Goal: Information Seeking & Learning: Compare options

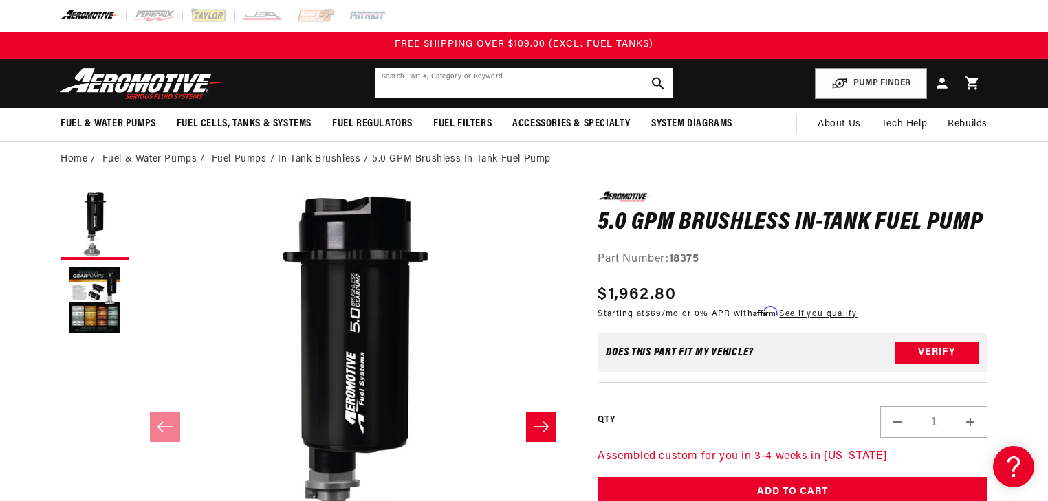
click at [454, 88] on input "text" at bounding box center [524, 83] width 299 height 30
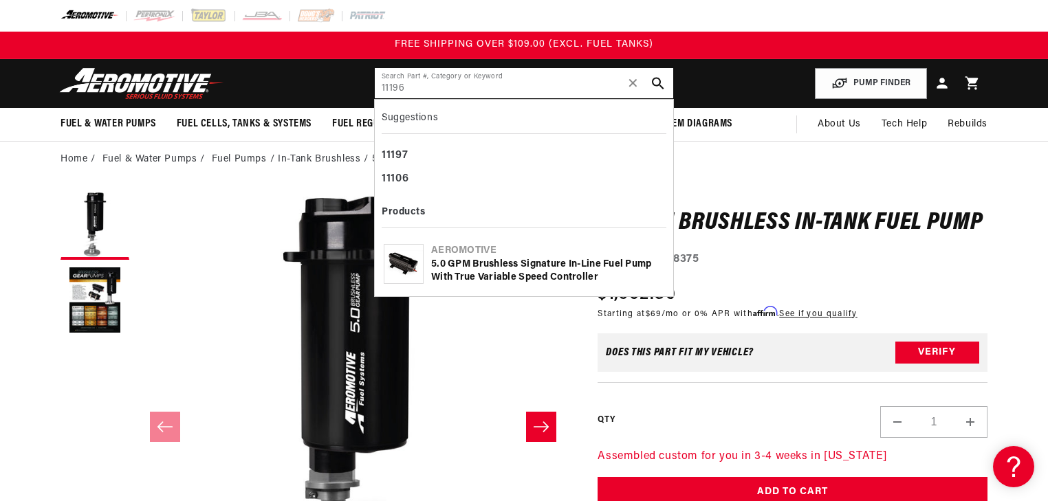
type input "11196"
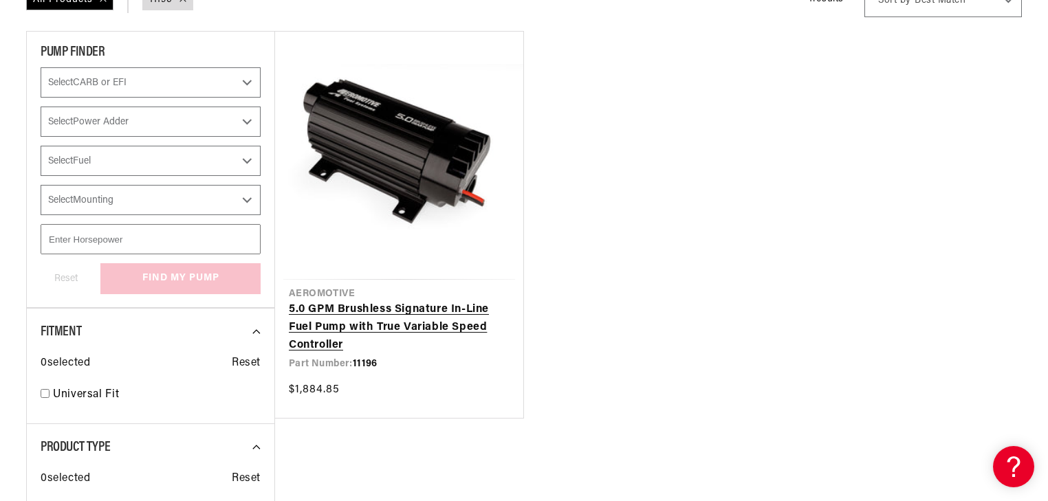
click at [439, 301] on link "5.0 GPM Brushless Signature In-Line Fuel Pump with True Variable Speed Controll…" at bounding box center [399, 327] width 221 height 53
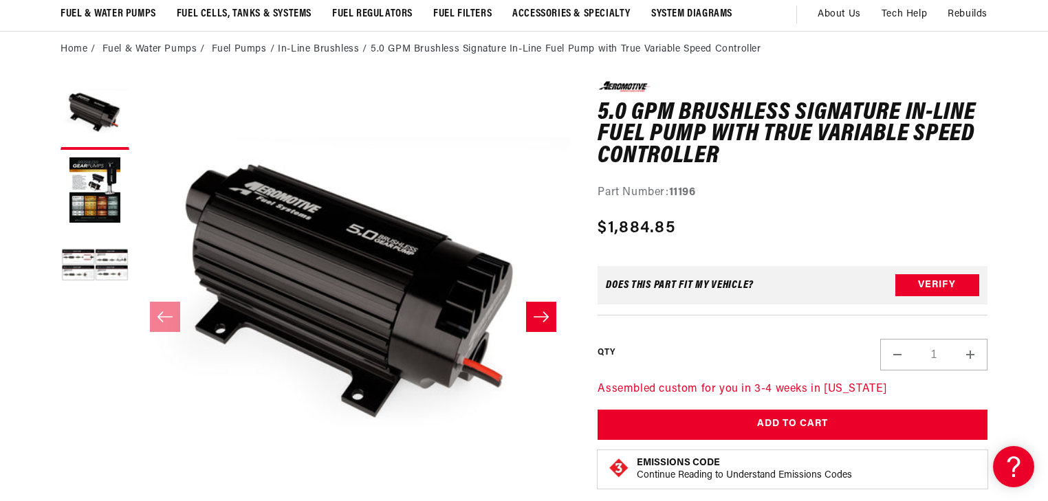
scroll to position [165, 0]
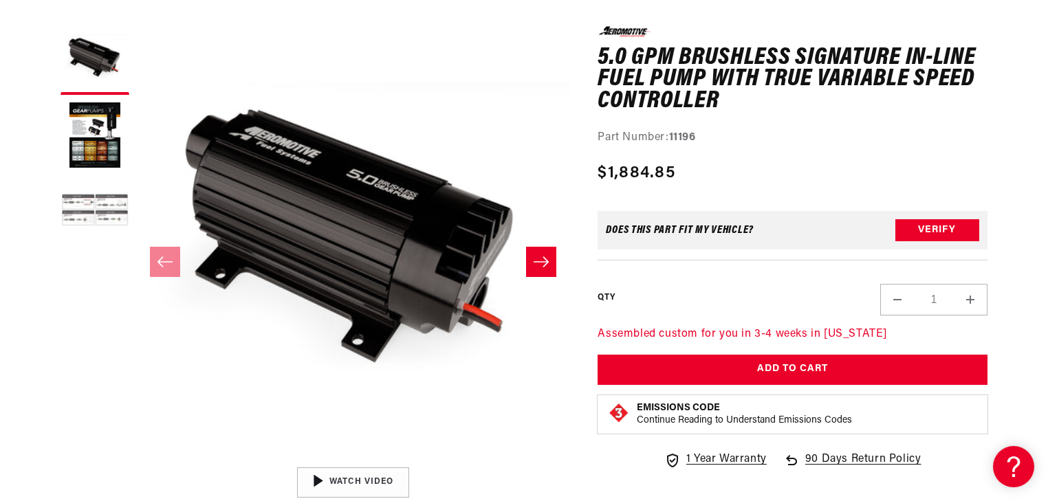
click at [94, 208] on button "Load image 3 in gallery view" at bounding box center [95, 211] width 69 height 69
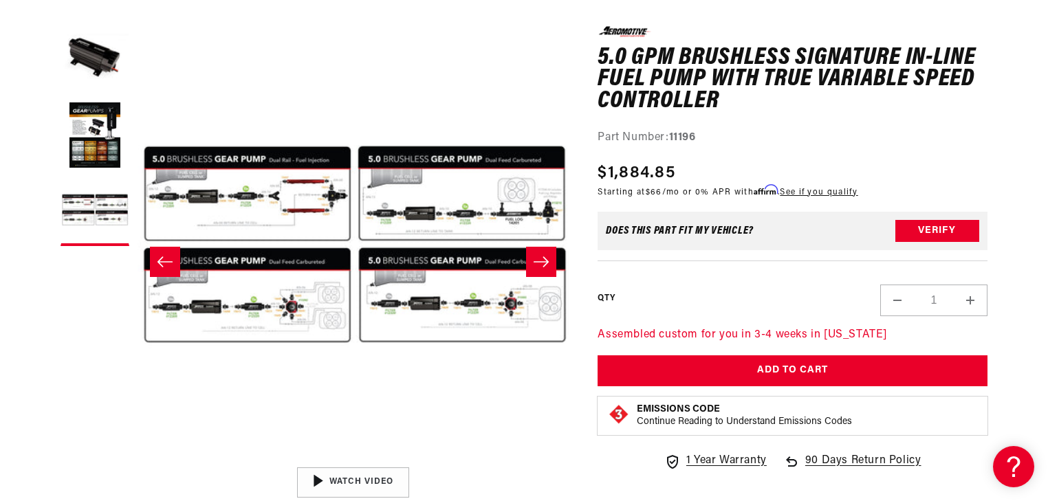
scroll to position [0, 869]
click at [136, 461] on button "Open media 3 in modal" at bounding box center [136, 461] width 0 height 0
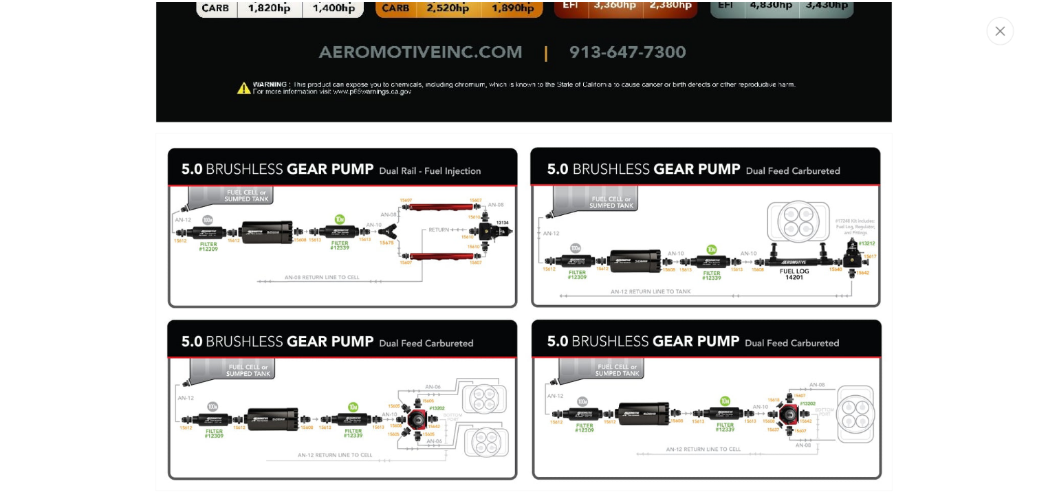
scroll to position [1409, 0]
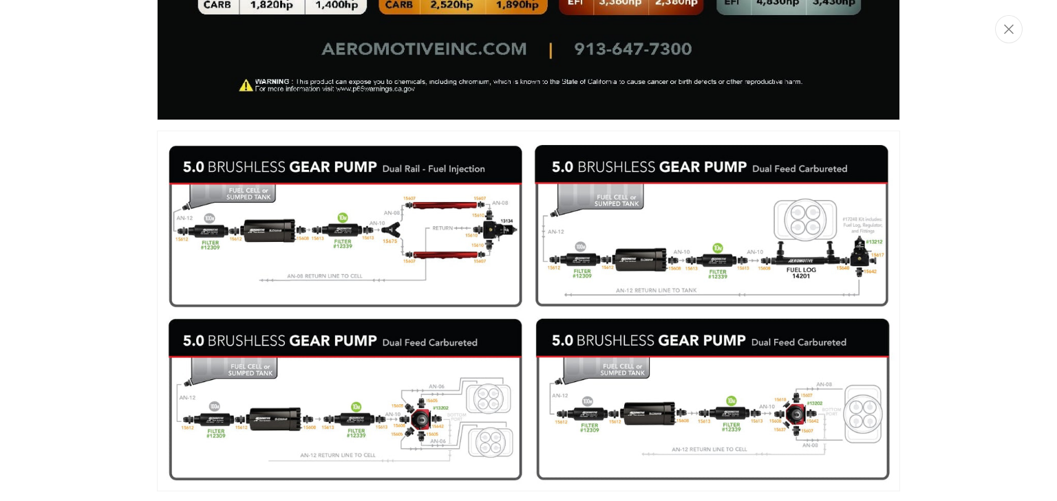
click at [988, 244] on div "Media gallery" at bounding box center [528, 250] width 1057 height 501
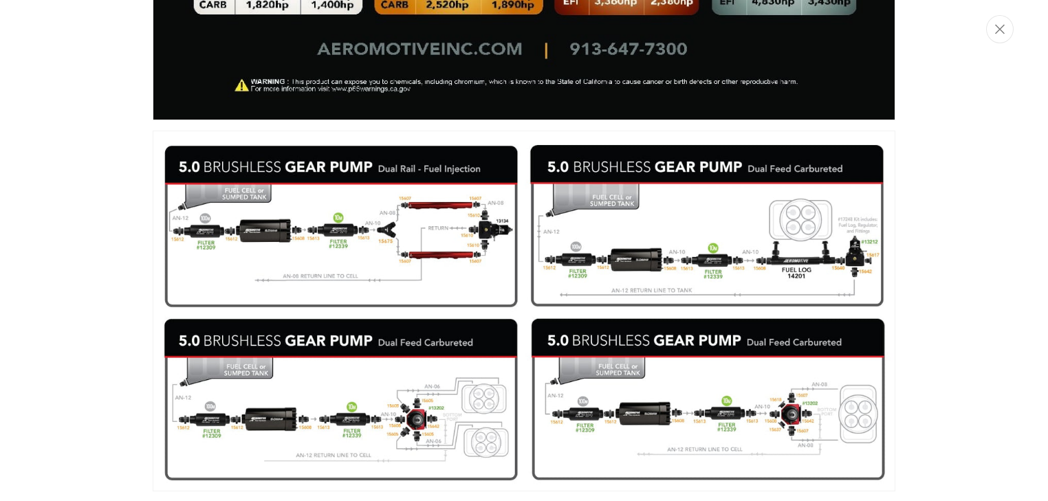
scroll to position [0, 869]
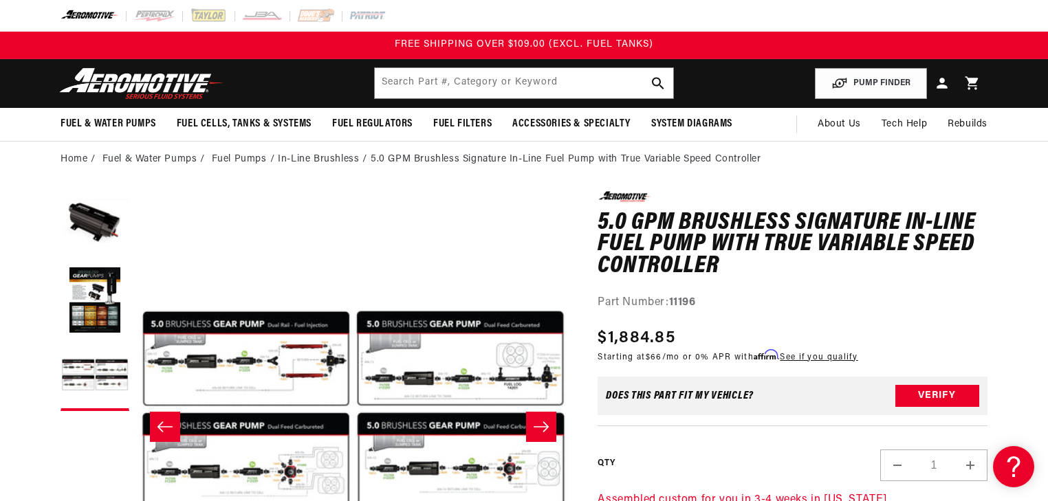
scroll to position [220, 0]
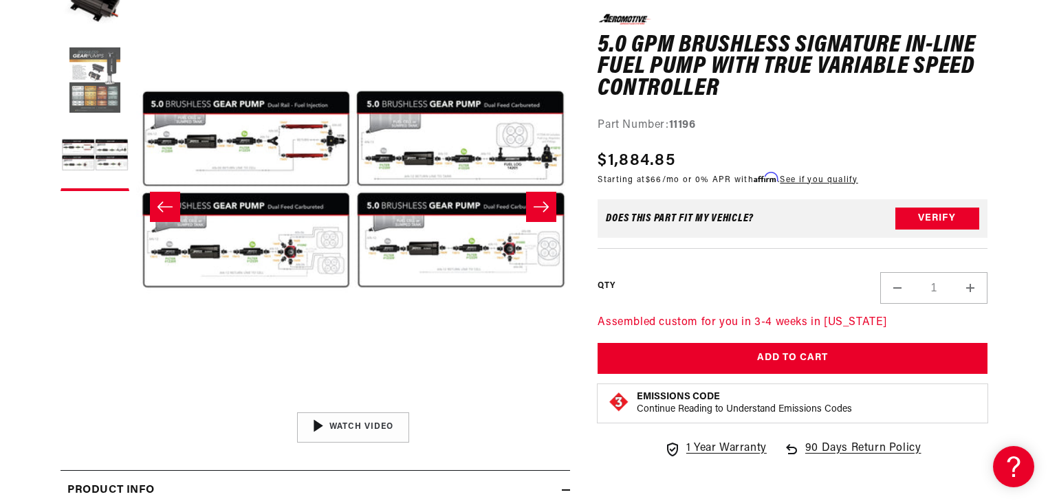
drag, startPoint x: 107, startPoint y: 85, endPoint x: 111, endPoint y: 95, distance: 10.5
click at [107, 85] on button "Load image 2 in gallery view" at bounding box center [95, 81] width 69 height 69
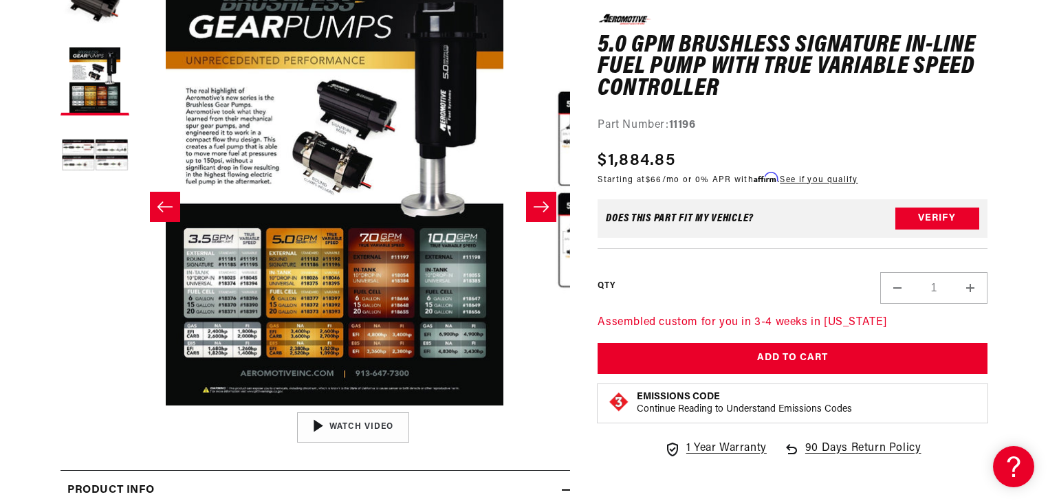
scroll to position [0, 434]
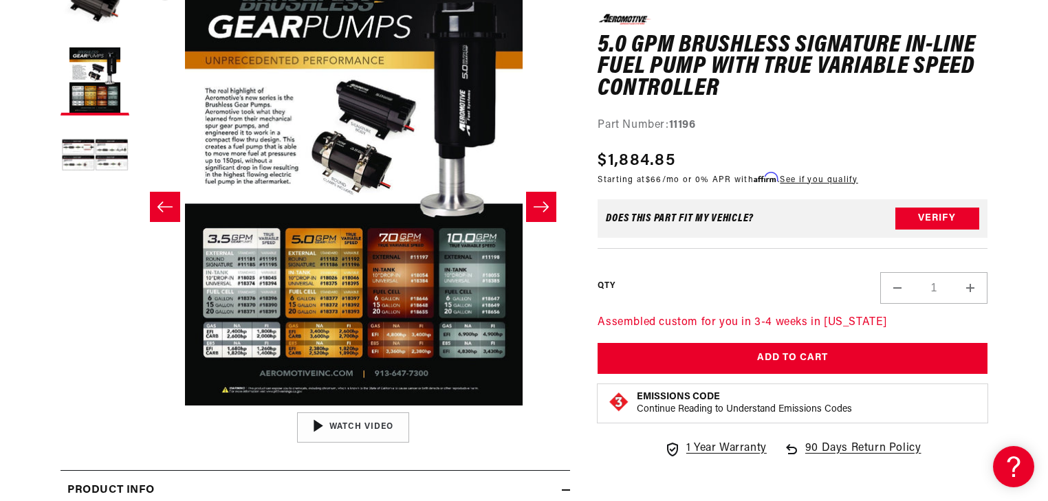
click at [136, 406] on button "Open media 2 in modal" at bounding box center [136, 406] width 0 height 0
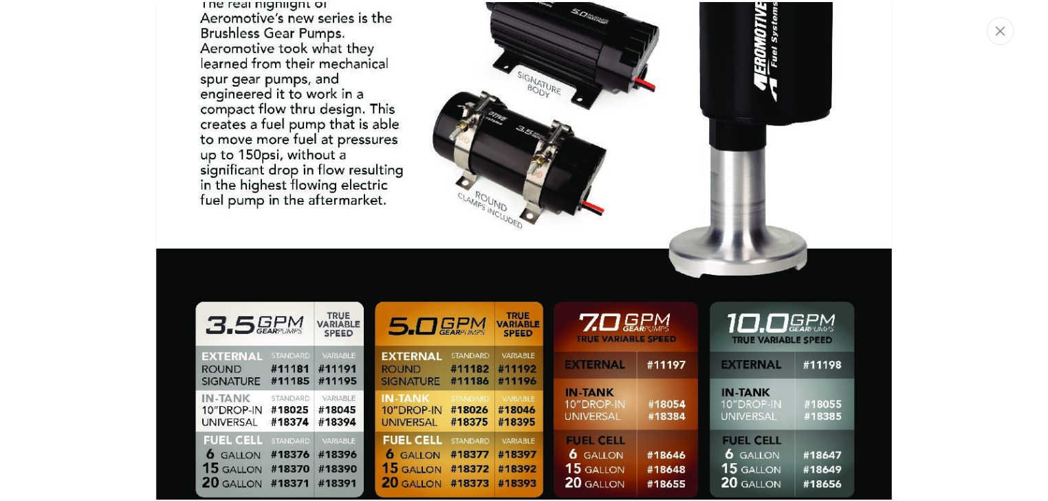
scroll to position [801, 0]
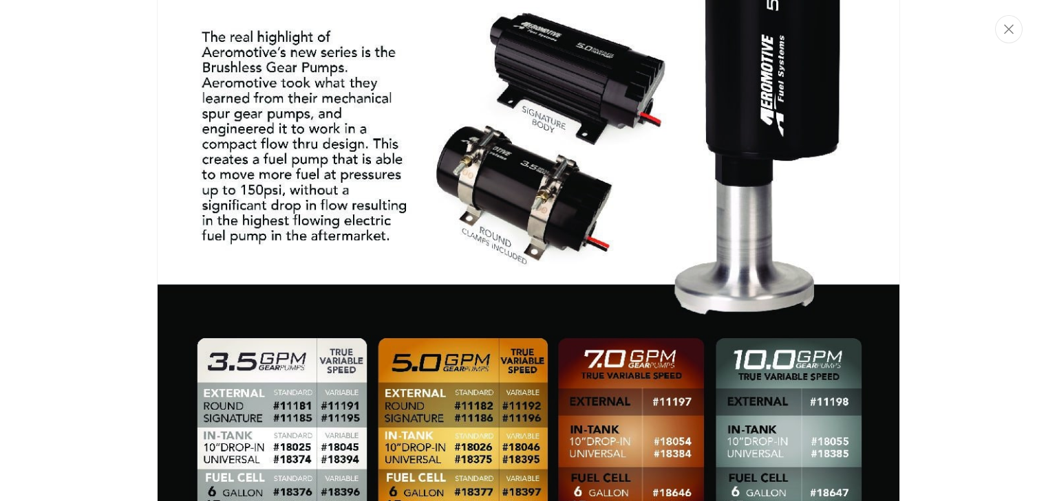
click at [382, 335] on img "Media gallery" at bounding box center [528, 251] width 743 height 955
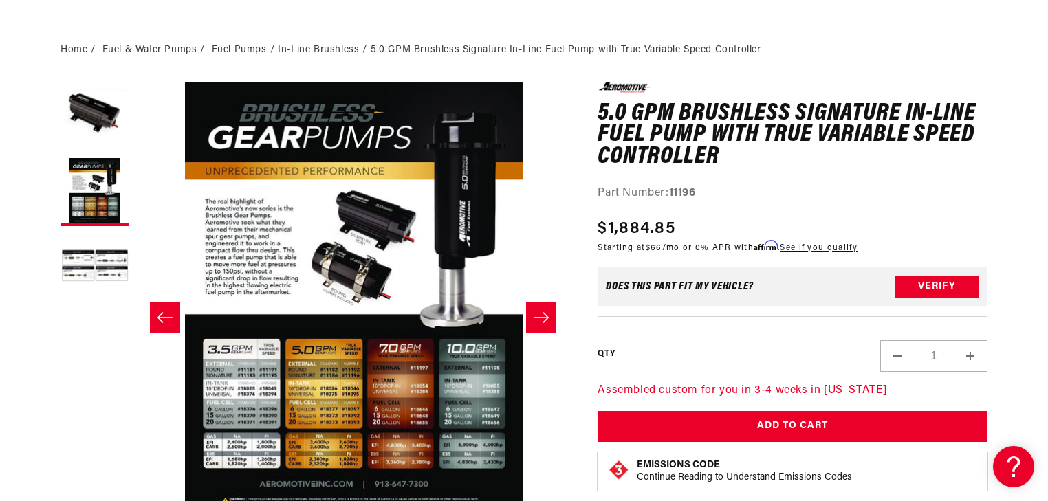
scroll to position [0, 0]
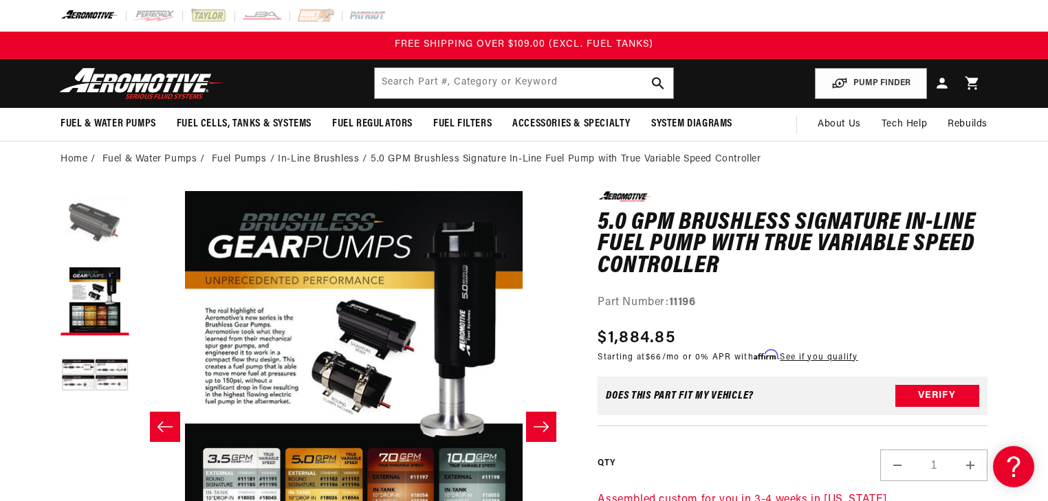
click at [74, 222] on button "Load image 1 in gallery view" at bounding box center [95, 225] width 69 height 69
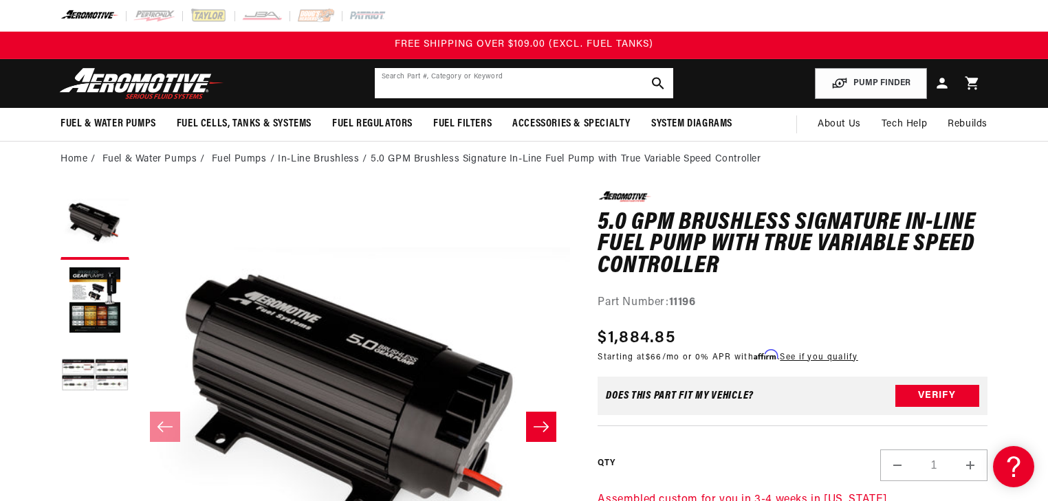
drag, startPoint x: 470, startPoint y: 96, endPoint x: 492, endPoint y: 101, distance: 22.7
click at [470, 96] on input "text" at bounding box center [524, 83] width 299 height 30
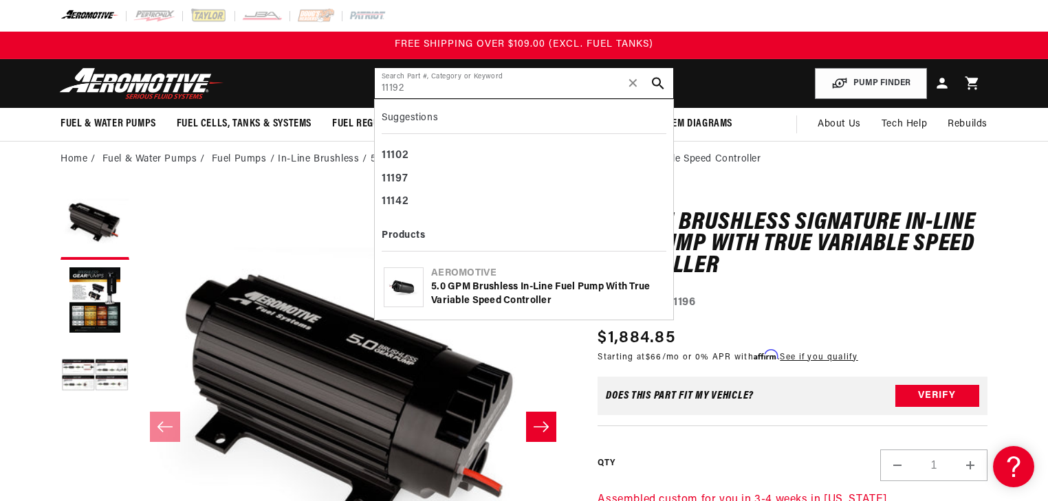
type input "11192"
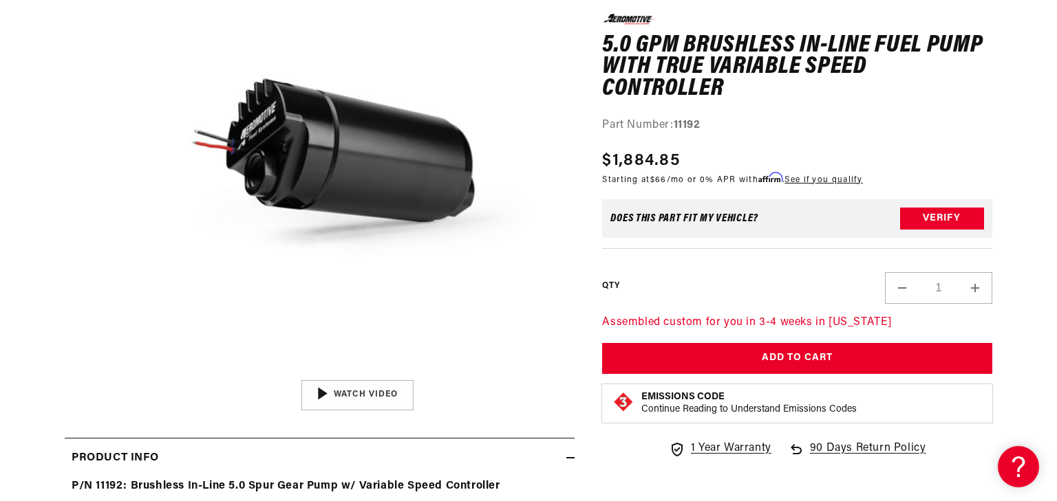
scroll to position [440, 0]
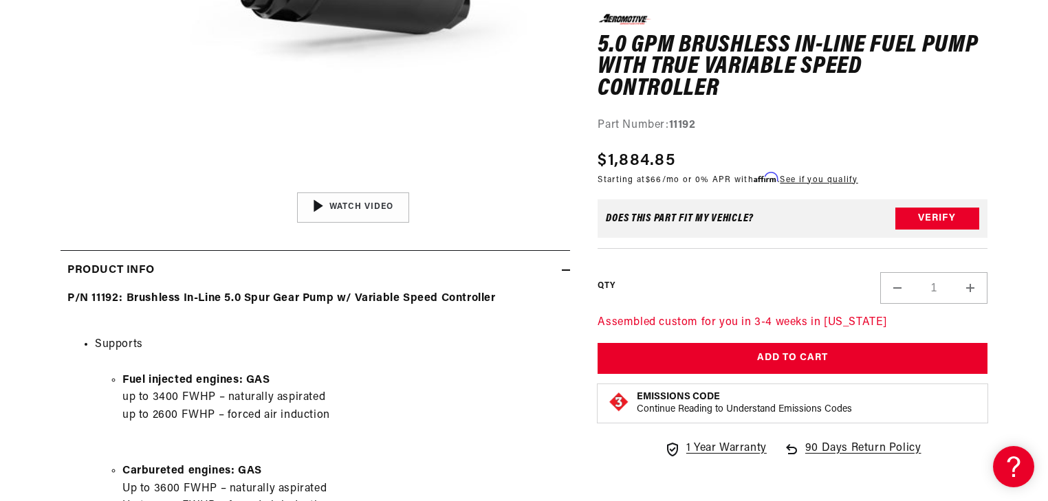
click at [136, 186] on button "Open media 1 in modal" at bounding box center [136, 186] width 0 height 0
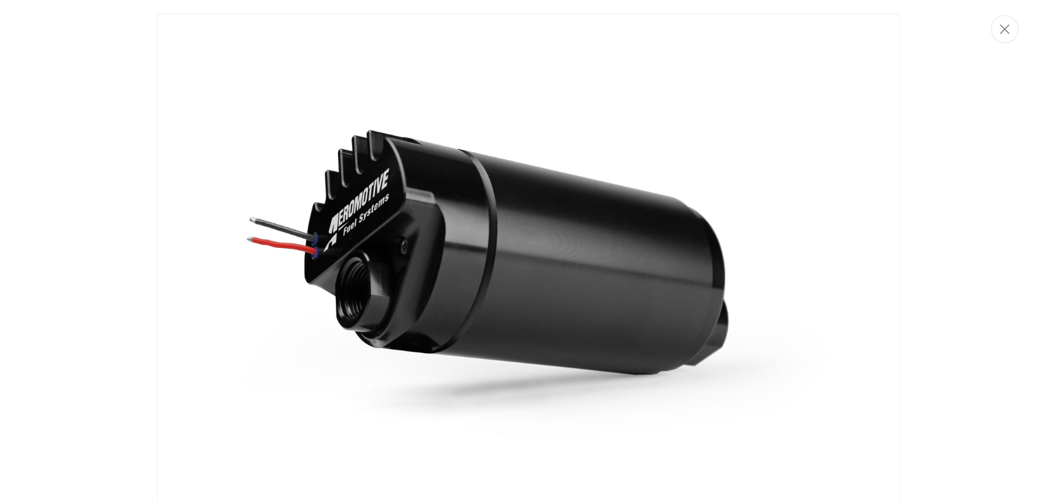
scroll to position [11, 0]
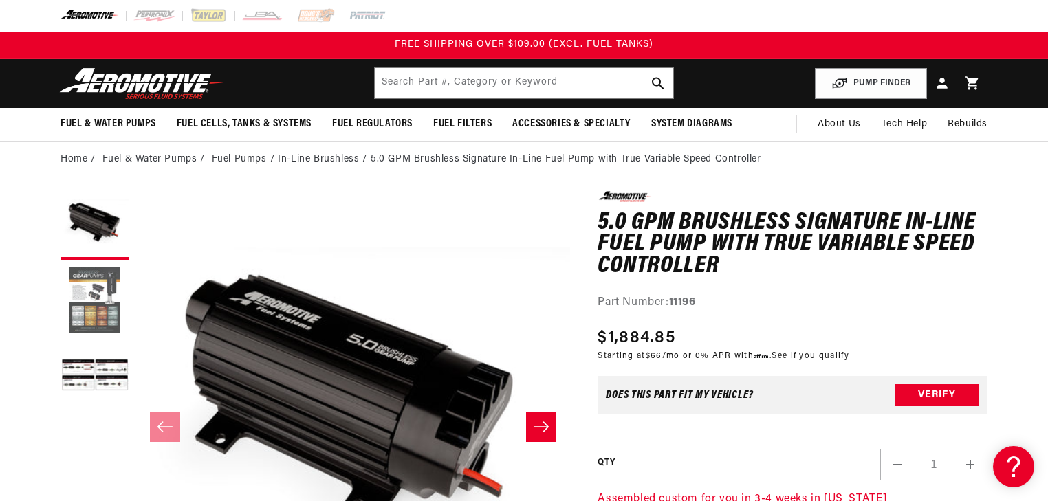
click at [91, 289] on button "Load image 2 in gallery view" at bounding box center [95, 301] width 69 height 69
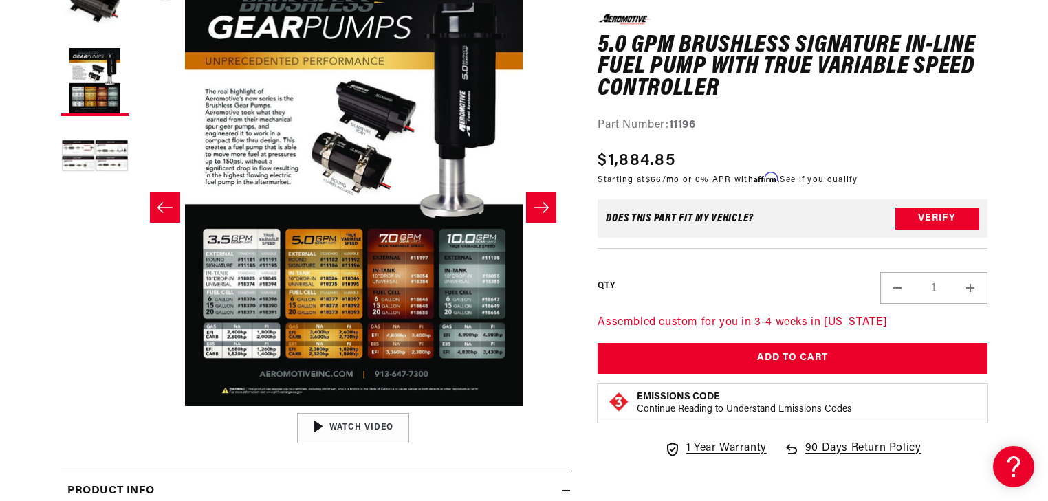
scroll to position [220, 0]
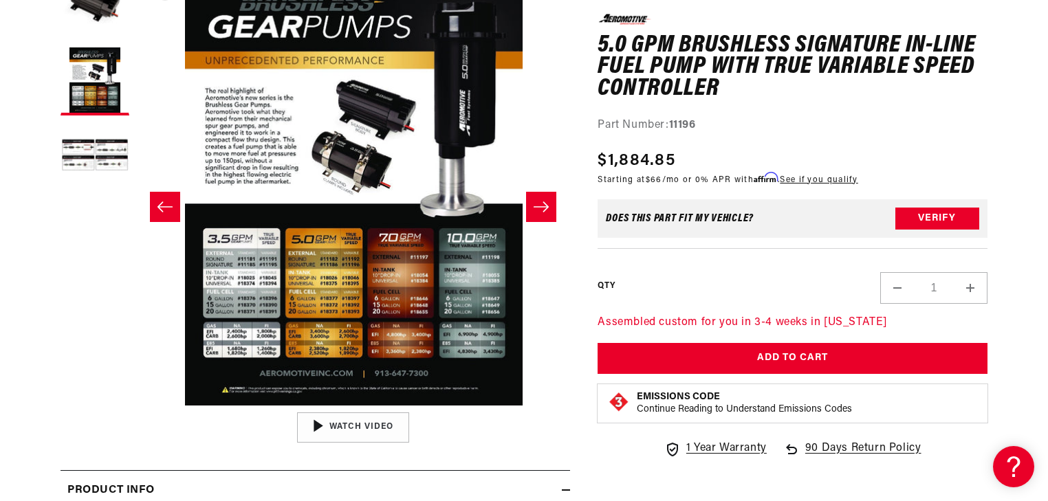
click at [136, 406] on button "Open media 2 in modal" at bounding box center [136, 406] width 0 height 0
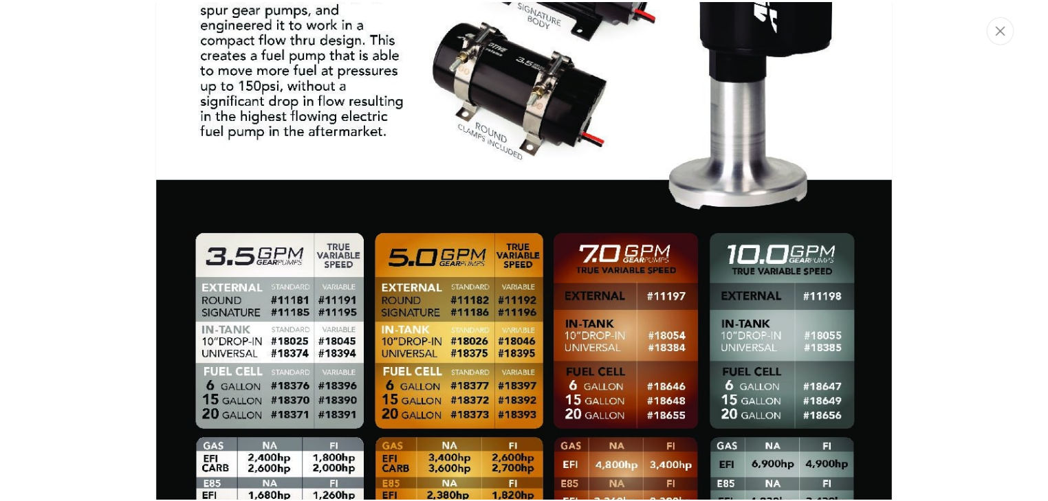
scroll to position [1021, 0]
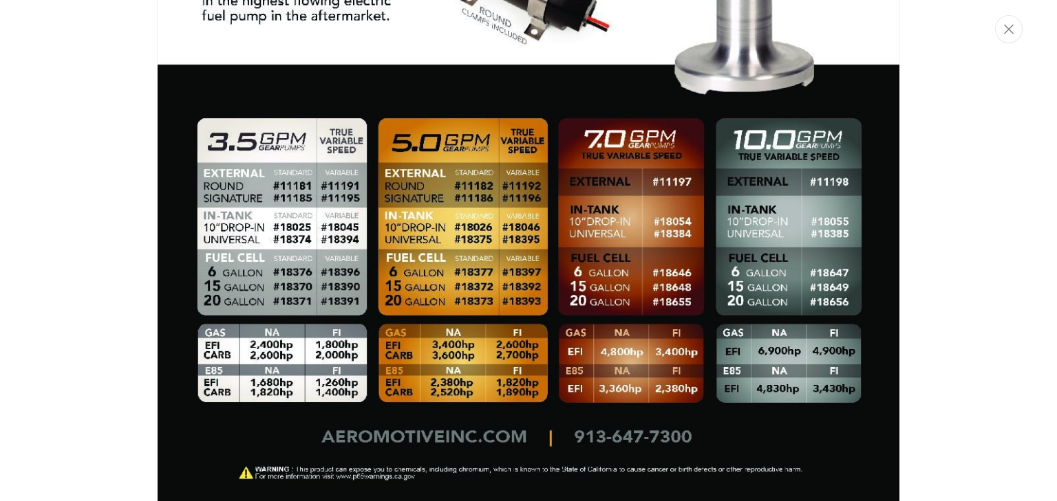
click at [564, 228] on img "Media gallery" at bounding box center [528, 31] width 743 height 955
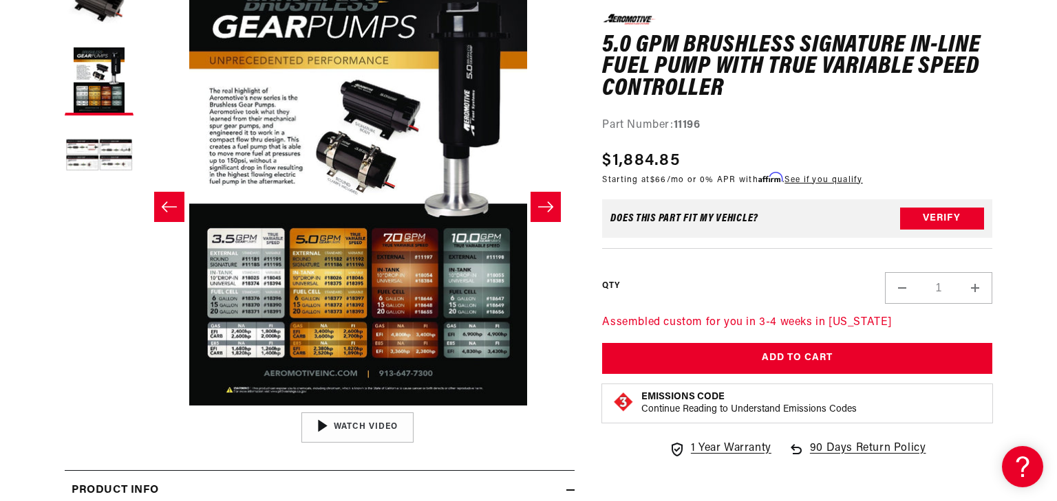
scroll to position [0, 434]
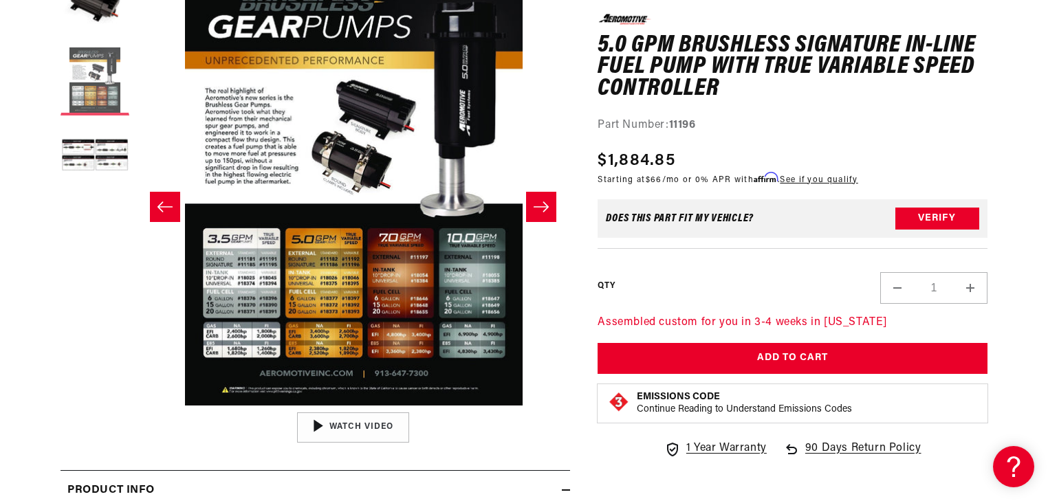
click at [103, 91] on button "Load image 2 in gallery view" at bounding box center [95, 81] width 69 height 69
click at [136, 406] on button "Open media 2 in modal" at bounding box center [136, 406] width 0 height 0
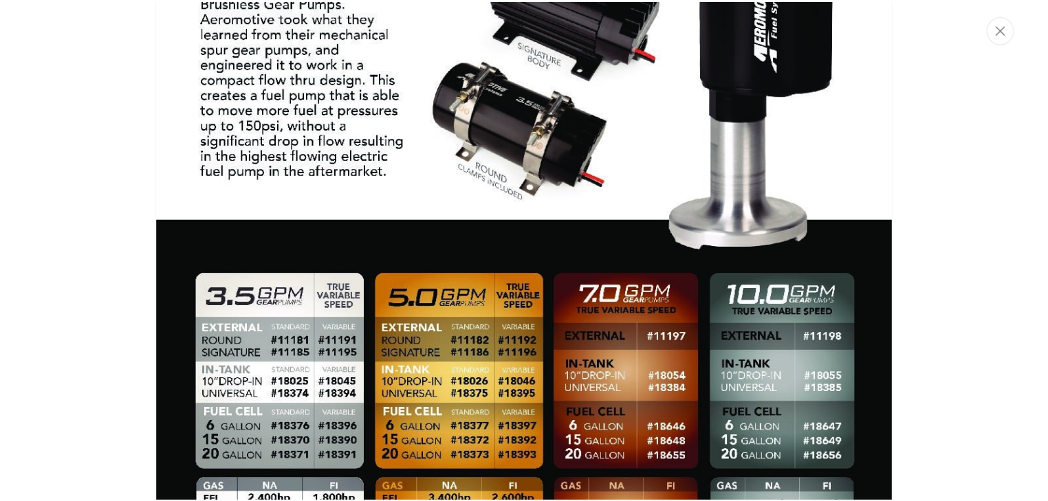
scroll to position [1076, 0]
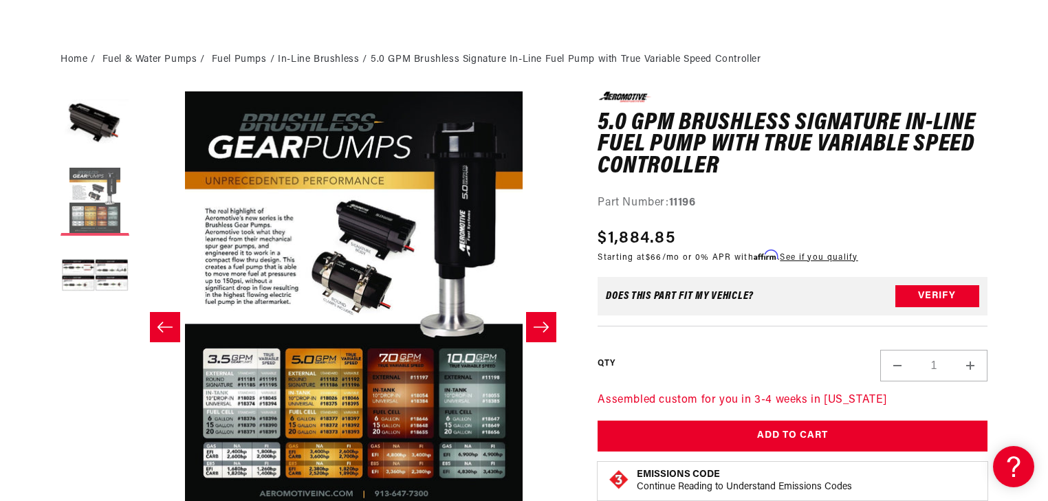
scroll to position [0, 0]
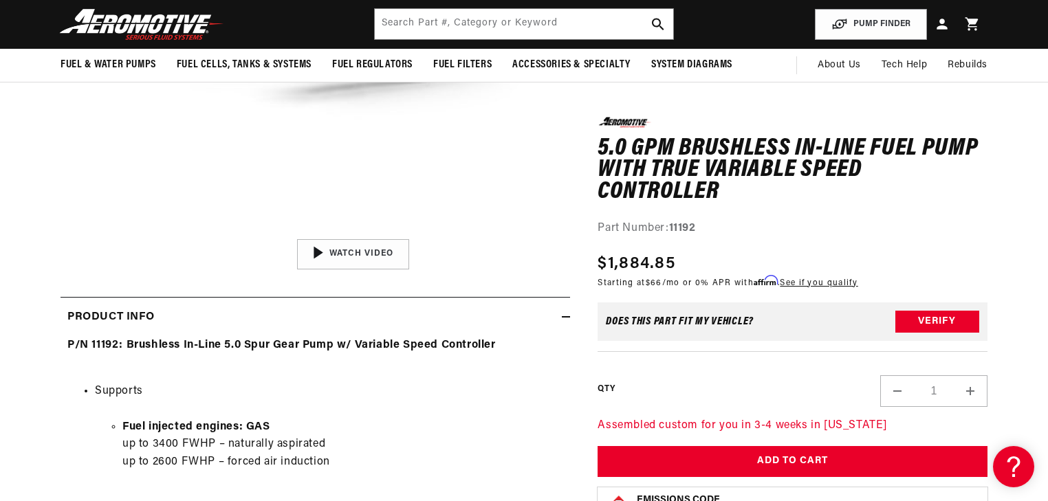
scroll to position [110, 0]
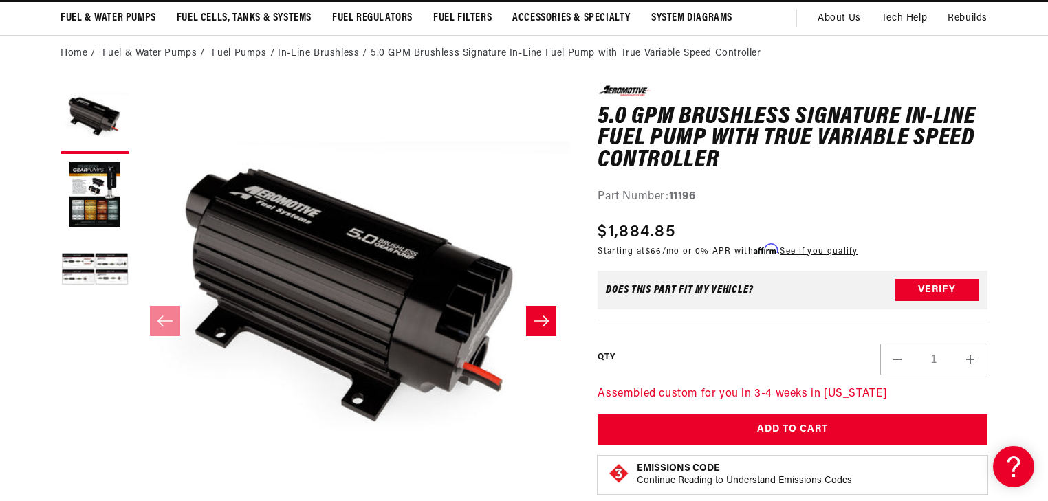
scroll to position [110, 0]
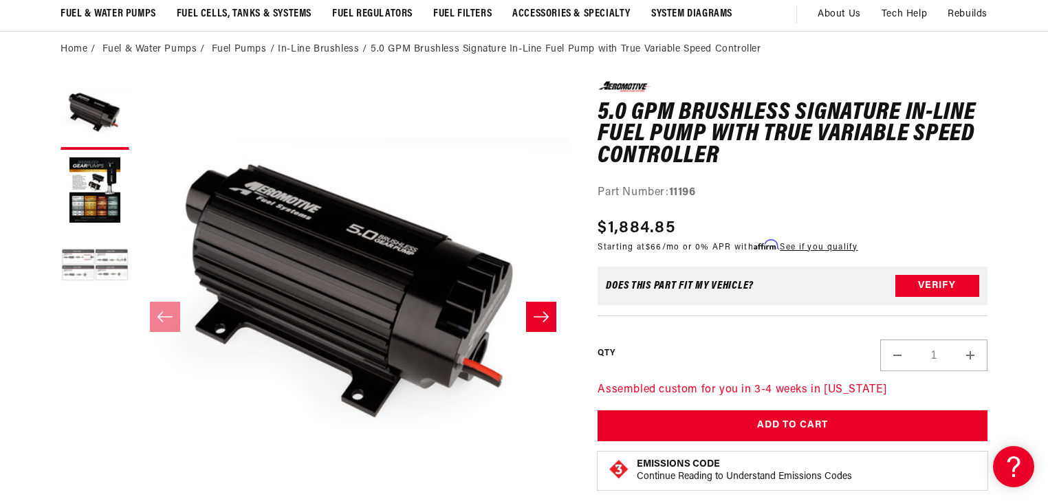
click at [107, 270] on button "Load image 3 in gallery view" at bounding box center [95, 267] width 69 height 69
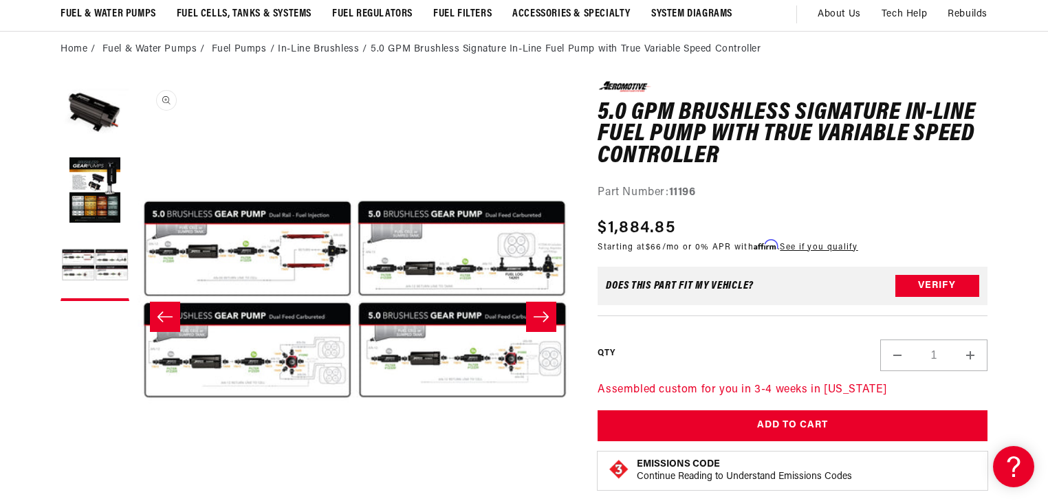
scroll to position [0, 869]
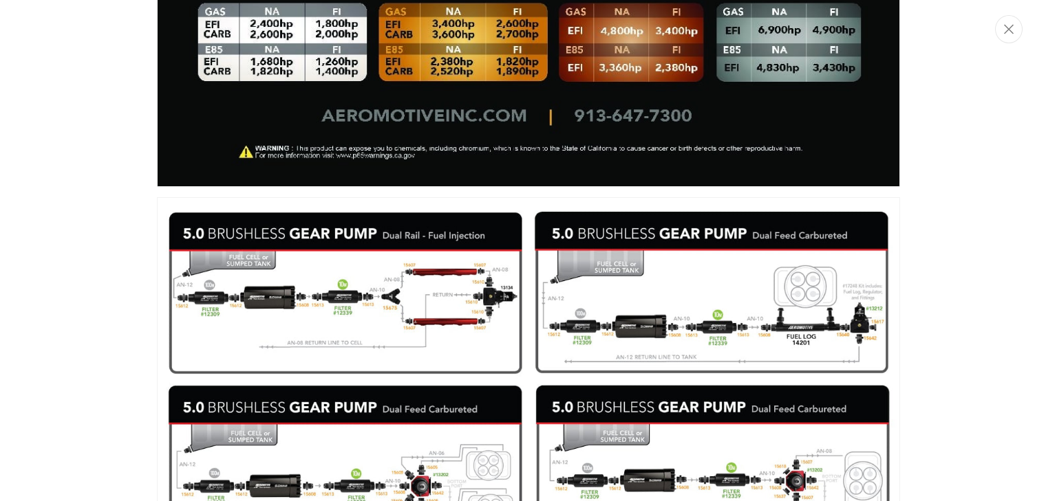
scroll to position [1079, 0]
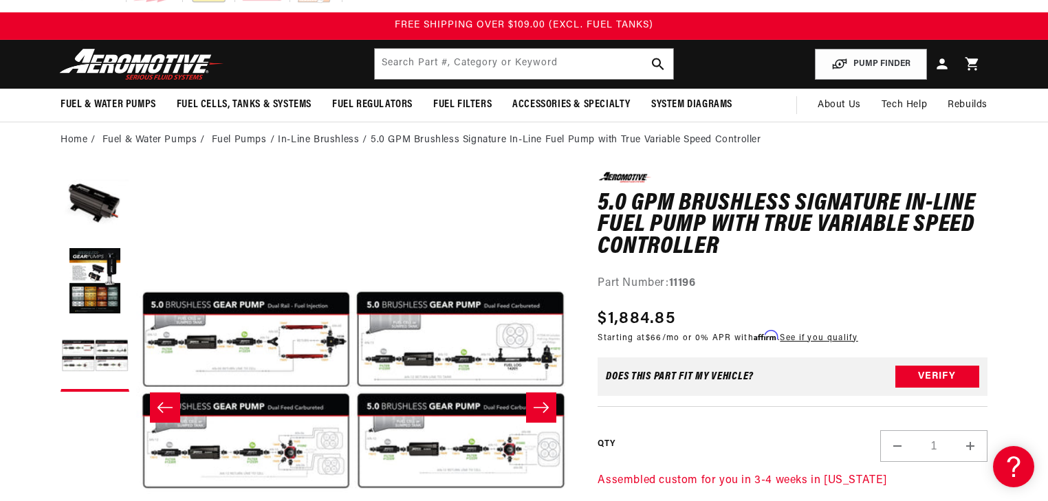
scroll to position [0, 0]
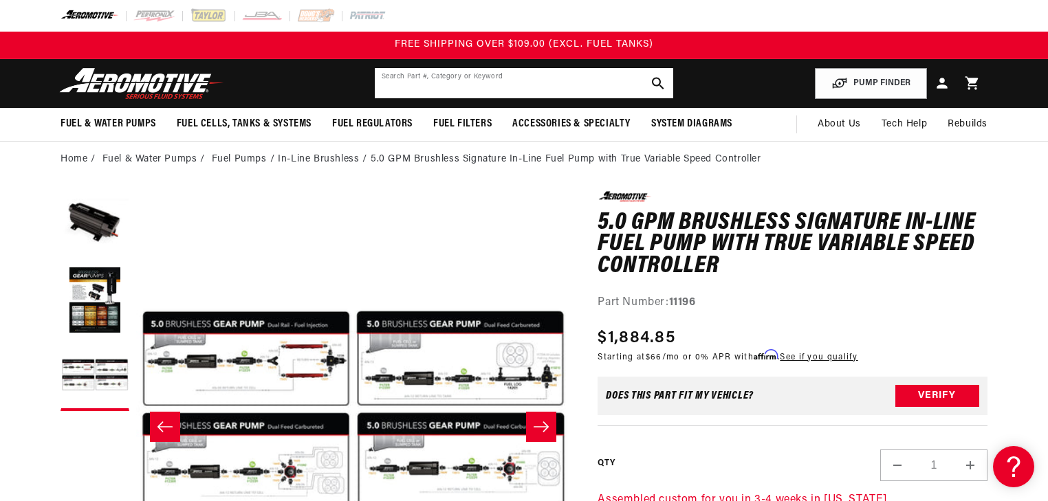
click at [526, 83] on input "text" at bounding box center [524, 83] width 299 height 30
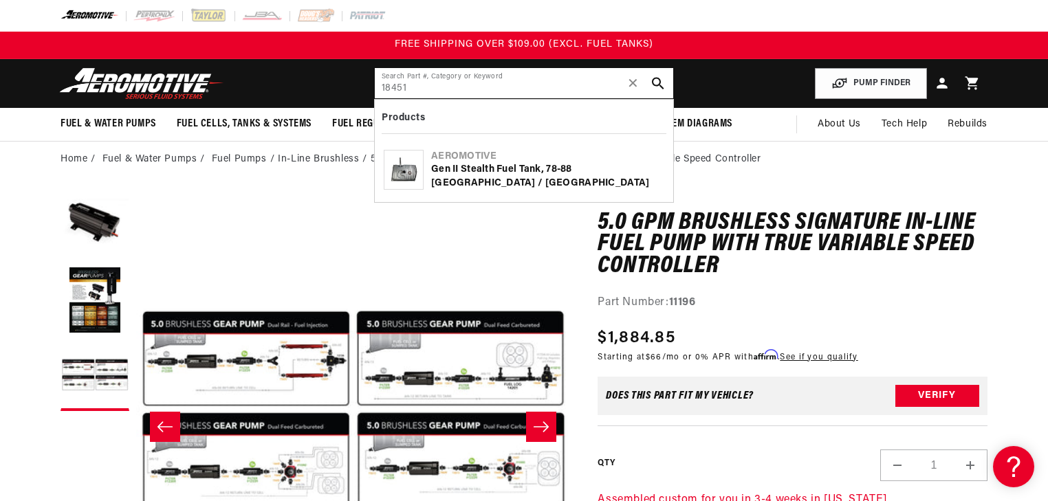
type input "18451"
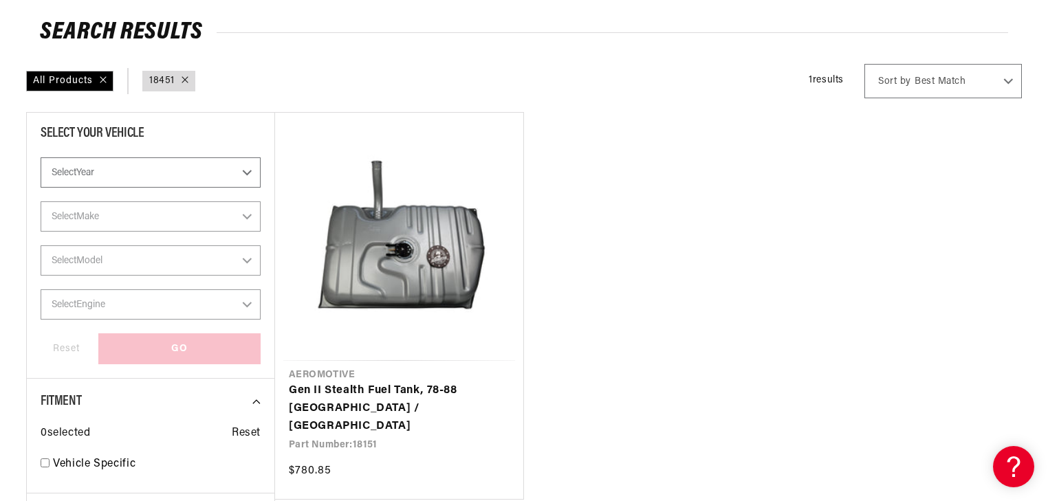
scroll to position [165, 0]
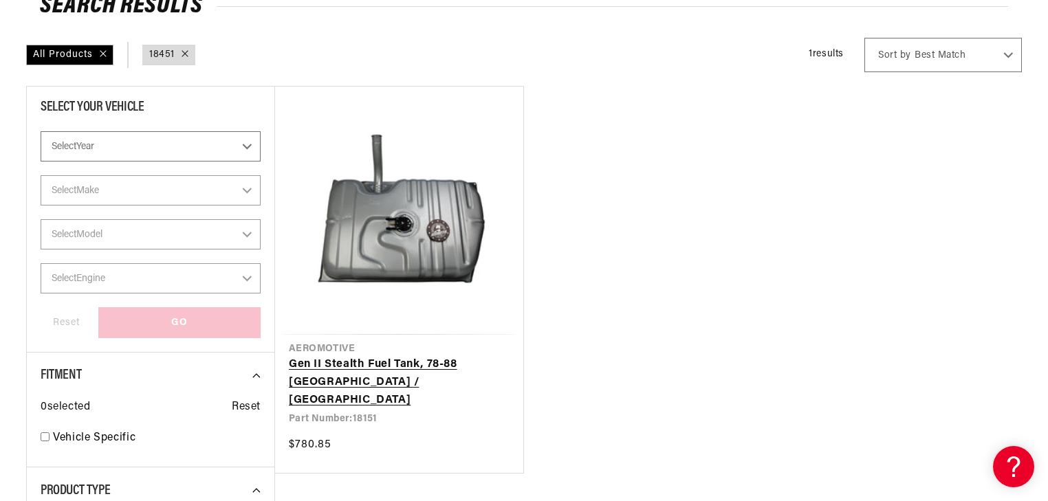
click at [340, 356] on link "Gen II Stealth Fuel Tank, 78-88 [GEOGRAPHIC_DATA] / [GEOGRAPHIC_DATA]" at bounding box center [399, 382] width 221 height 53
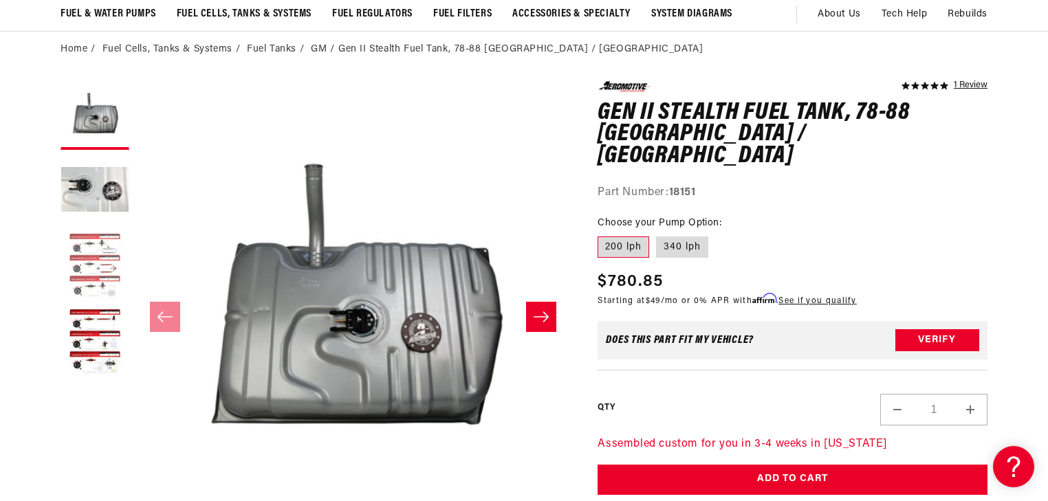
click at [109, 257] on button "Load image 3 in gallery view" at bounding box center [95, 267] width 69 height 69
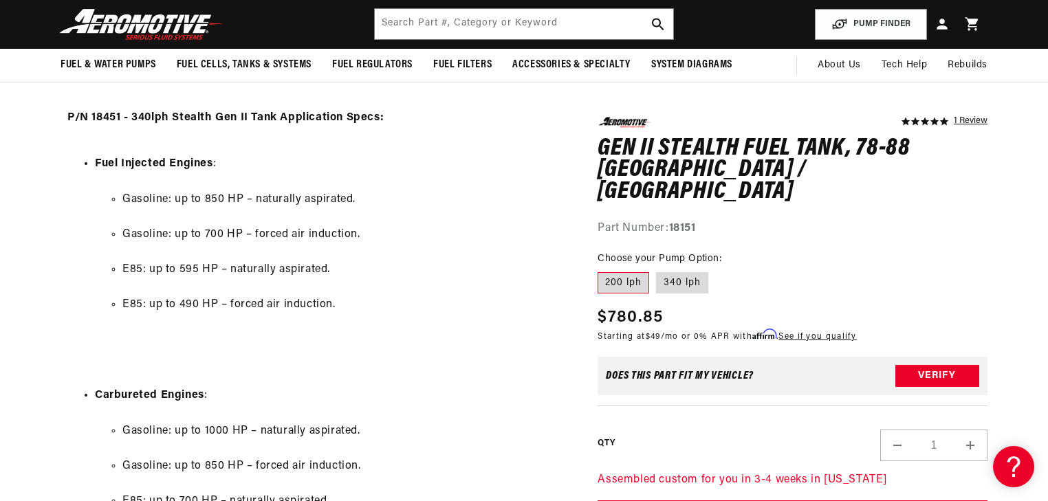
scroll to position [1541, 0]
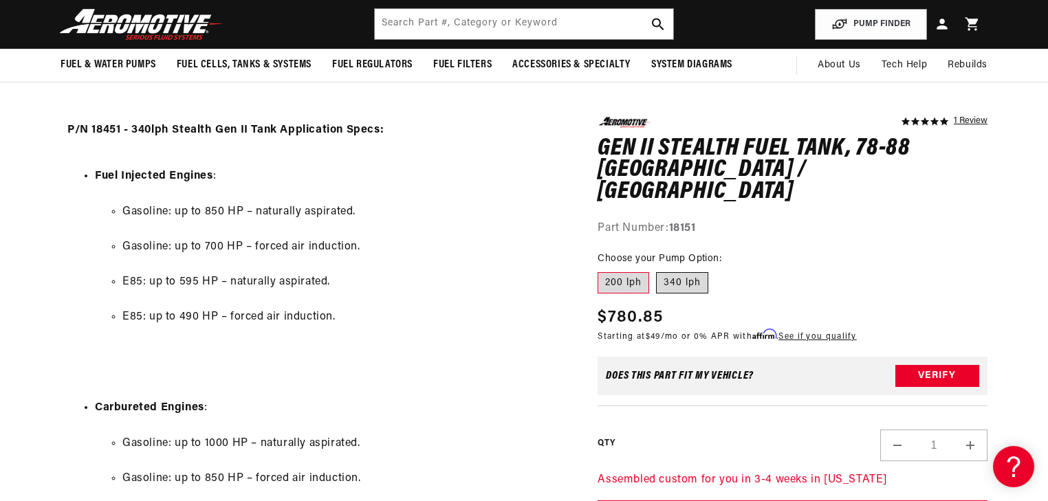
click at [674, 272] on label "340 lph" at bounding box center [682, 283] width 52 height 22
click at [657, 269] on input "340 lph" at bounding box center [656, 269] width 1 height 1
radio input "true"
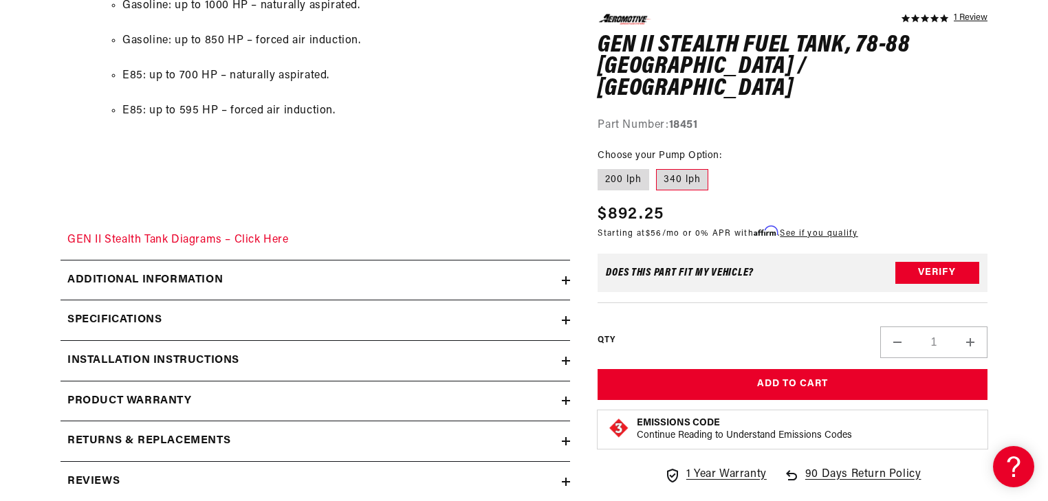
scroll to position [1981, 0]
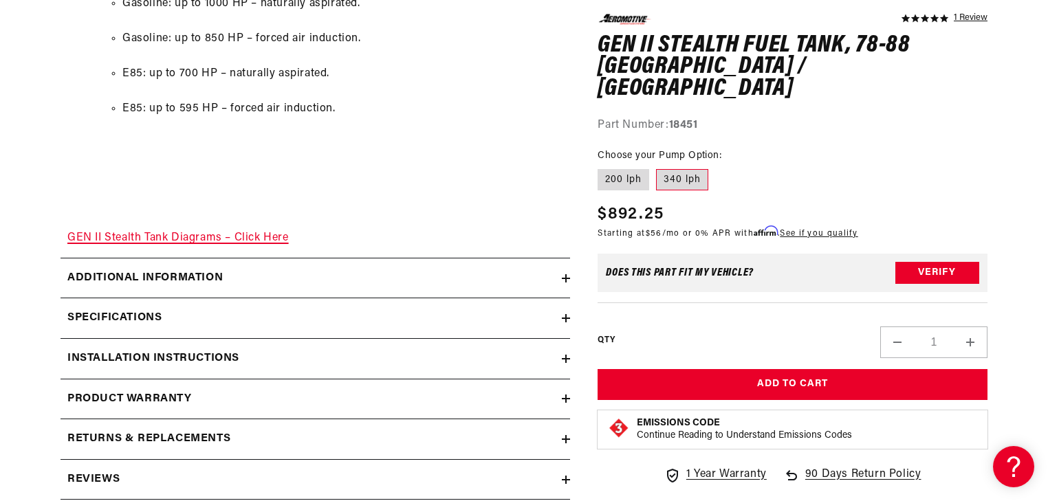
drag, startPoint x: 210, startPoint y: 237, endPoint x: 201, endPoint y: 239, distance: 9.4
click at [210, 237] on link "GEN II Stealth Tank Diagrams – Click Here" at bounding box center [178, 238] width 222 height 11
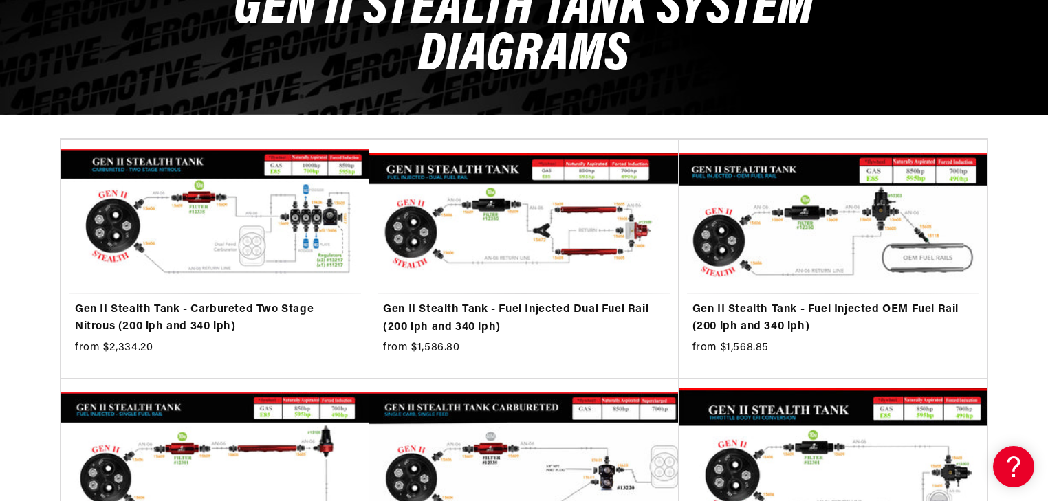
scroll to position [220, 0]
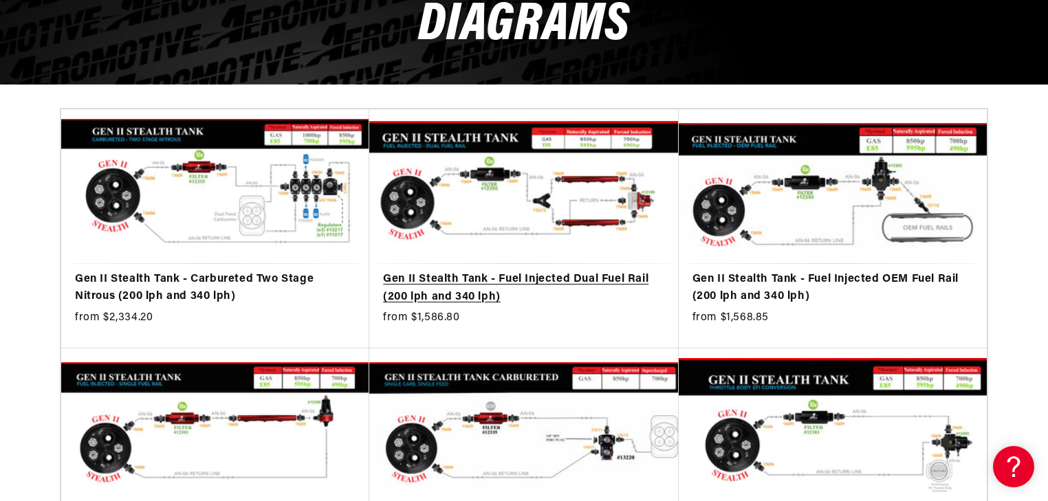
click at [479, 271] on link "Gen II Stealth Tank - Fuel Injected Dual Fuel Rail (200 lph and 340 lph)" at bounding box center [523, 288] width 281 height 35
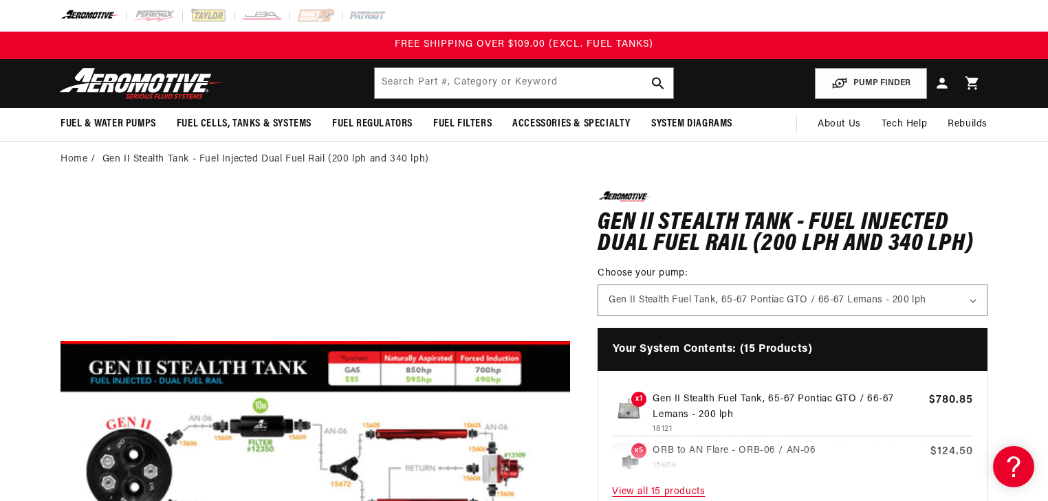
scroll to position [220, 0]
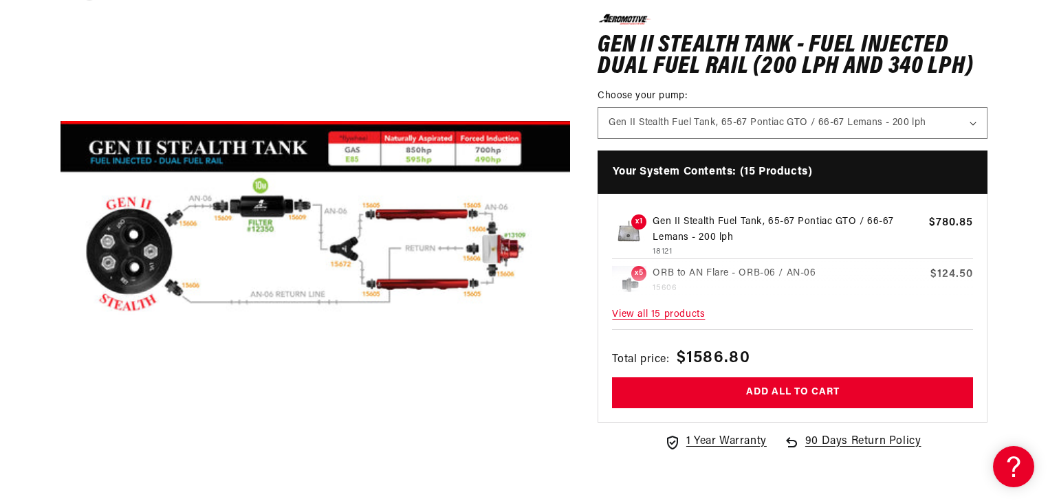
click at [61, 482] on button "Open media 1 in modal" at bounding box center [61, 482] width 0 height 0
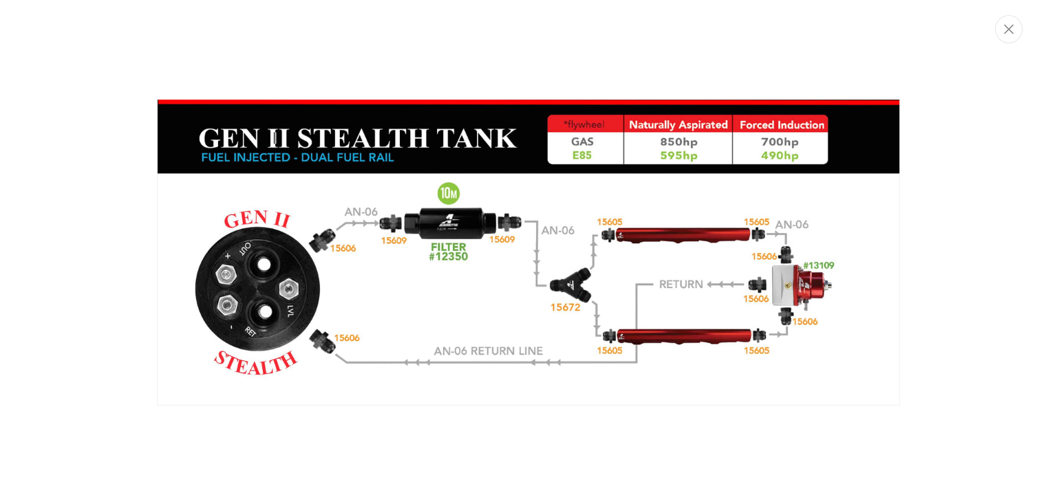
click at [488, 208] on img "Media gallery" at bounding box center [528, 252] width 743 height 307
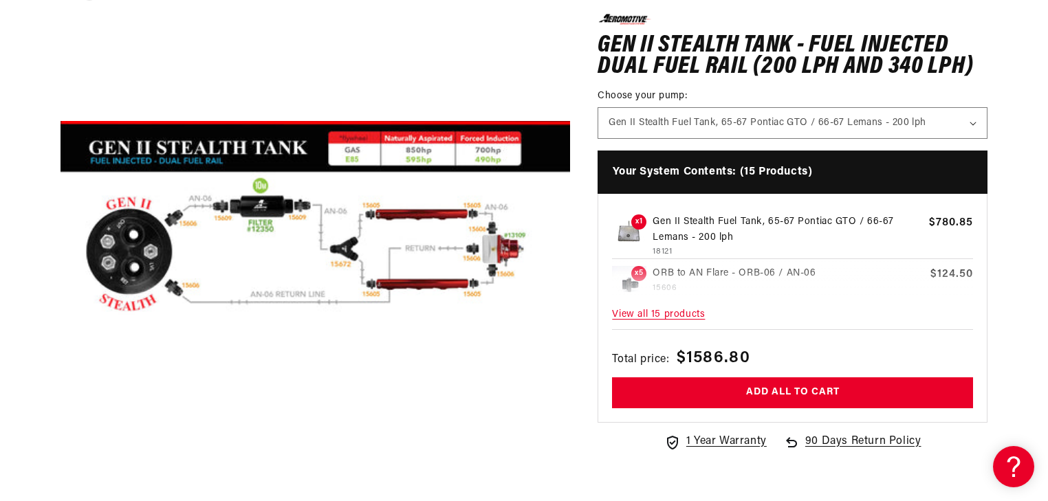
scroll to position [0, 0]
click at [61, 482] on button "Open media 1 in modal" at bounding box center [61, 482] width 0 height 0
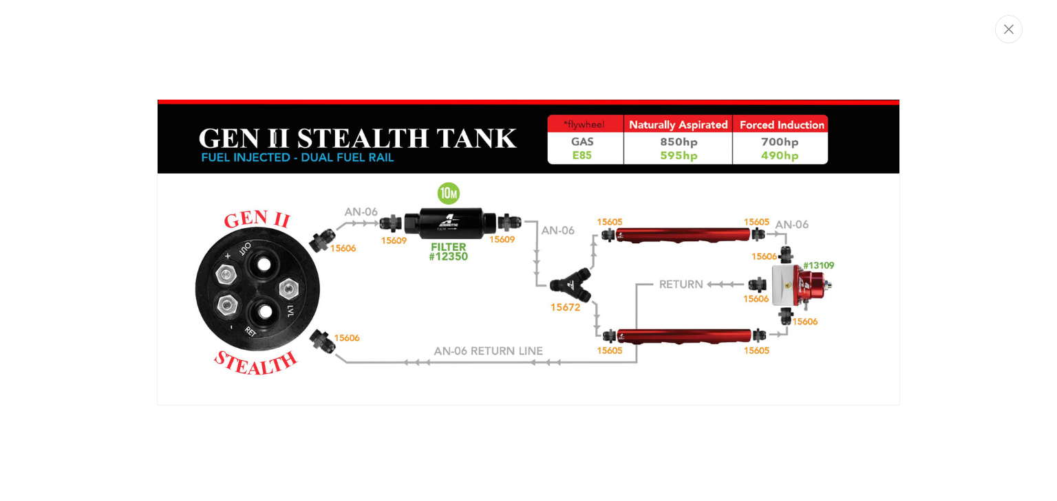
click at [90, 219] on div "Media gallery" at bounding box center [528, 250] width 1057 height 331
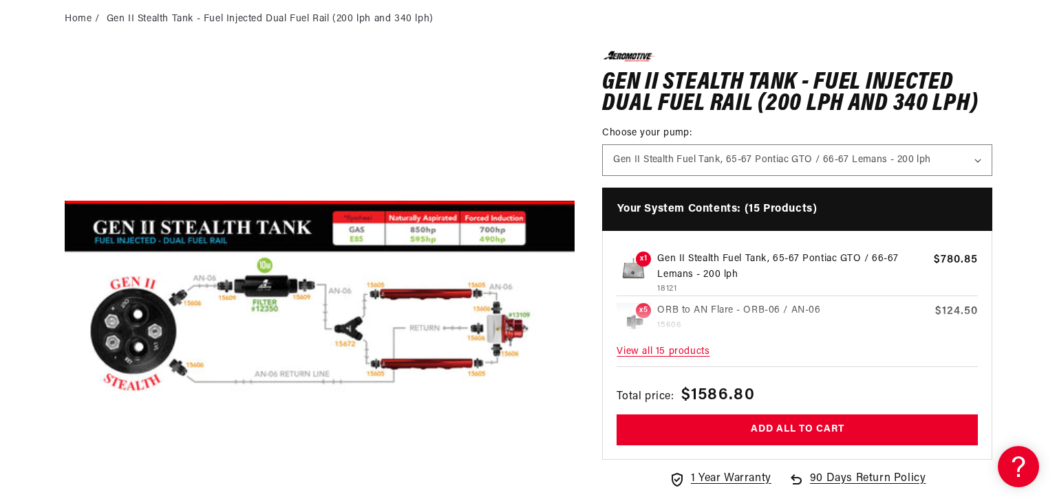
scroll to position [165, 0]
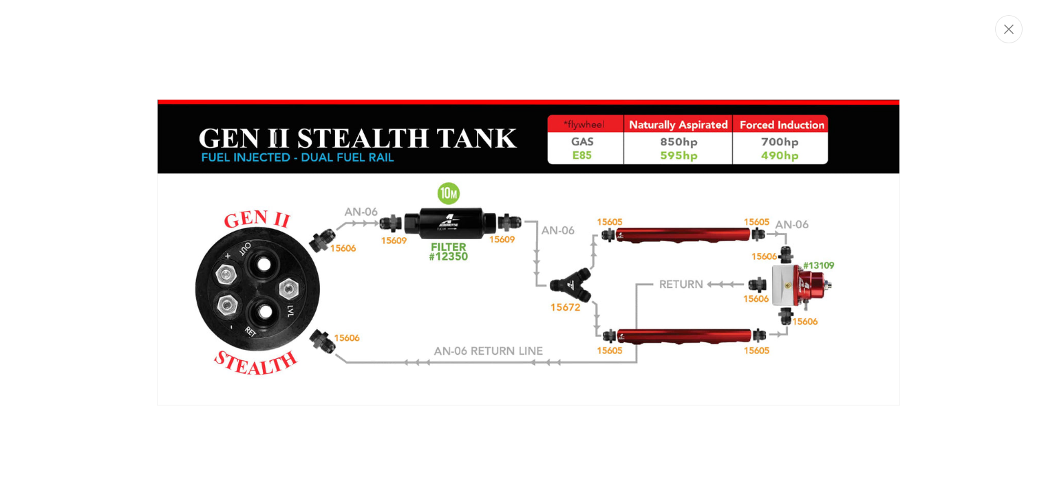
click at [536, 228] on img "Media gallery" at bounding box center [528, 252] width 743 height 307
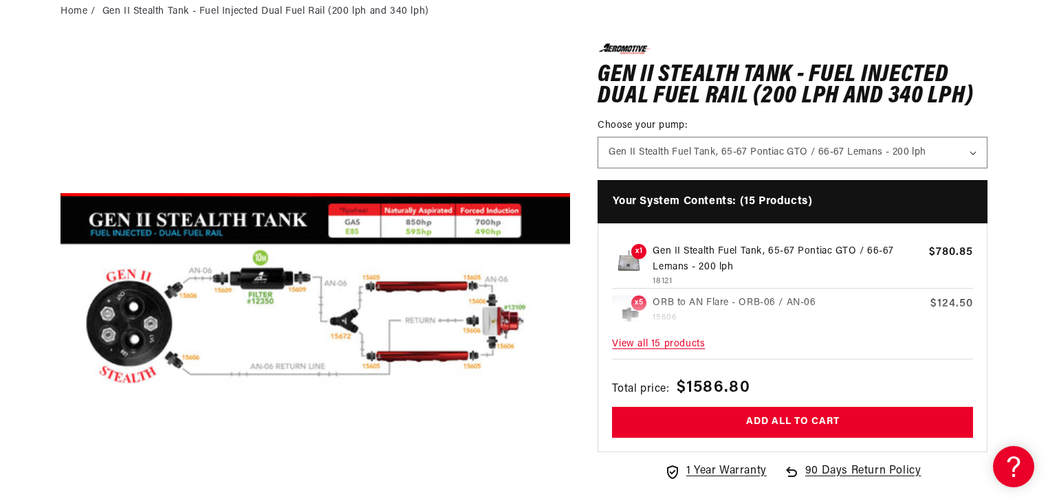
scroll to position [230, 0]
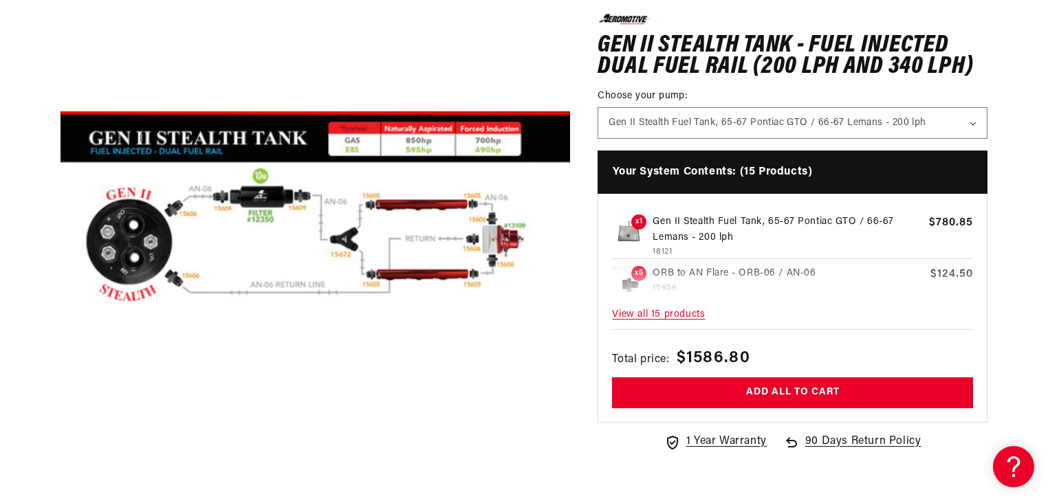
click at [61, 472] on button "Open media 1 in modal" at bounding box center [61, 472] width 0 height 0
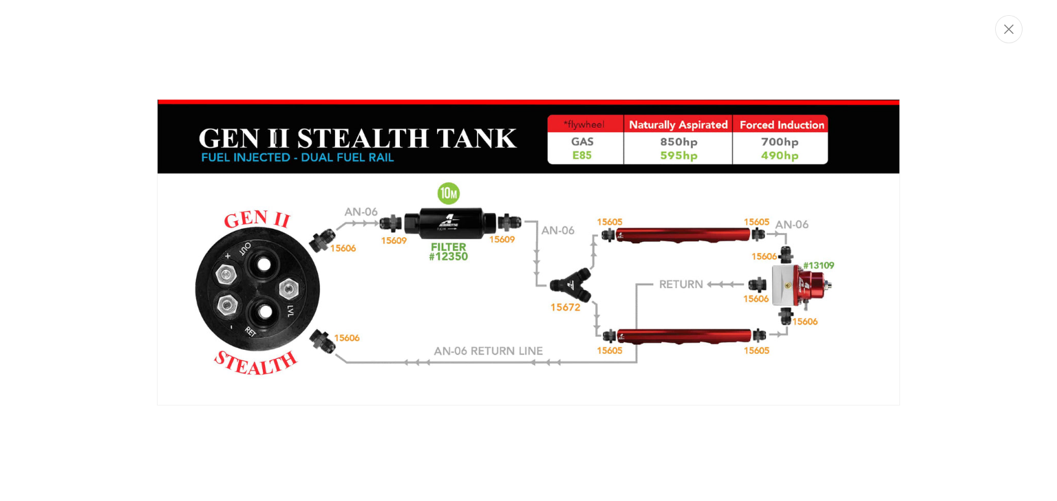
click at [45, 133] on div "Media gallery" at bounding box center [528, 250] width 1057 height 331
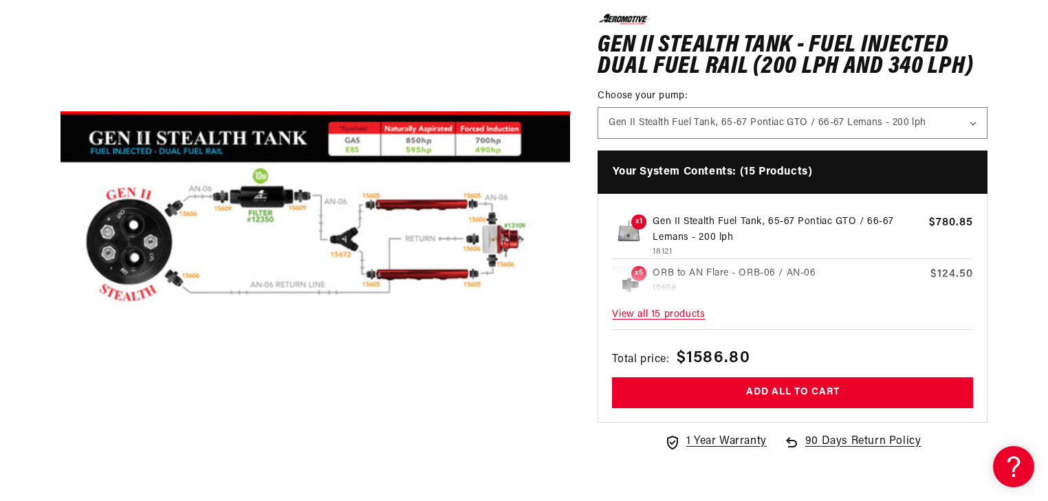
click at [61, 472] on button "Open media 1 in modal" at bounding box center [61, 472] width 0 height 0
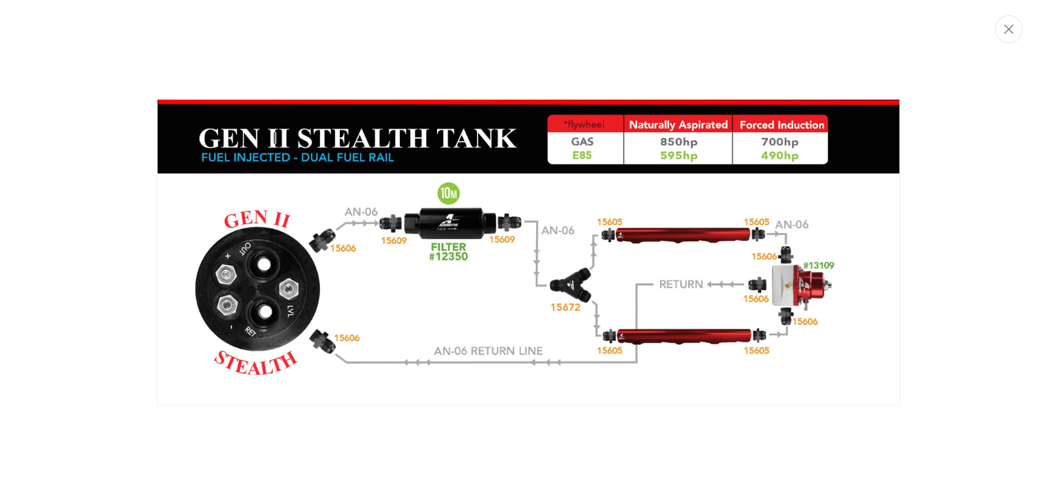
click at [579, 204] on img "Media gallery" at bounding box center [528, 252] width 743 height 307
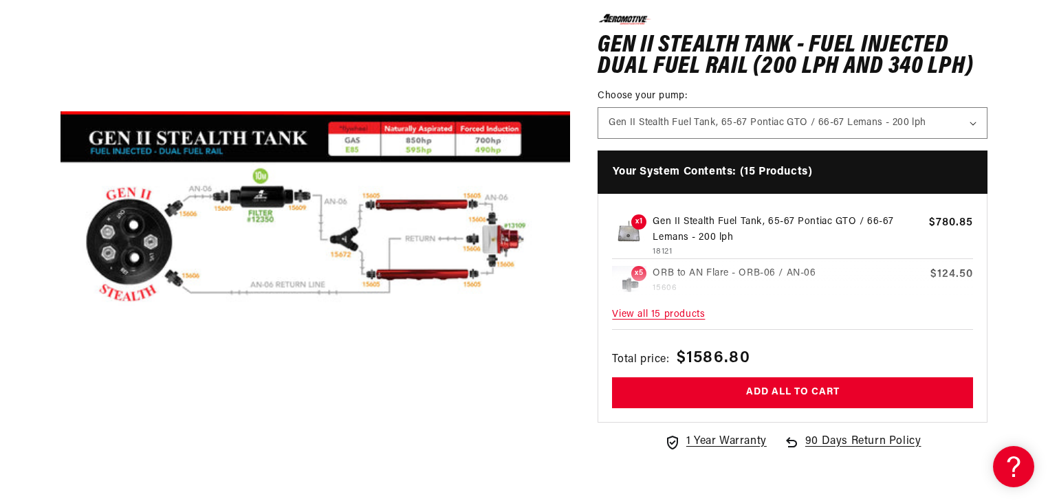
scroll to position [0, 0]
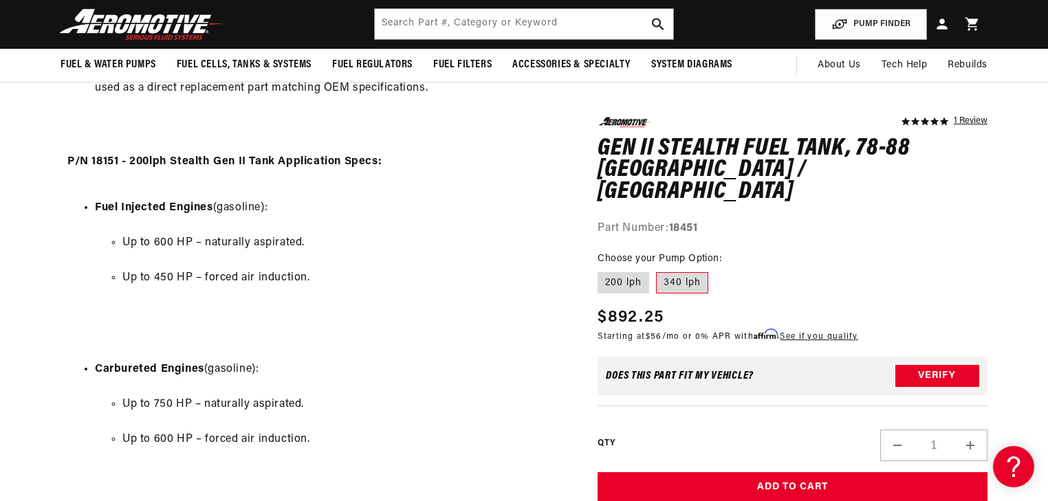
scroll to position [1101, 0]
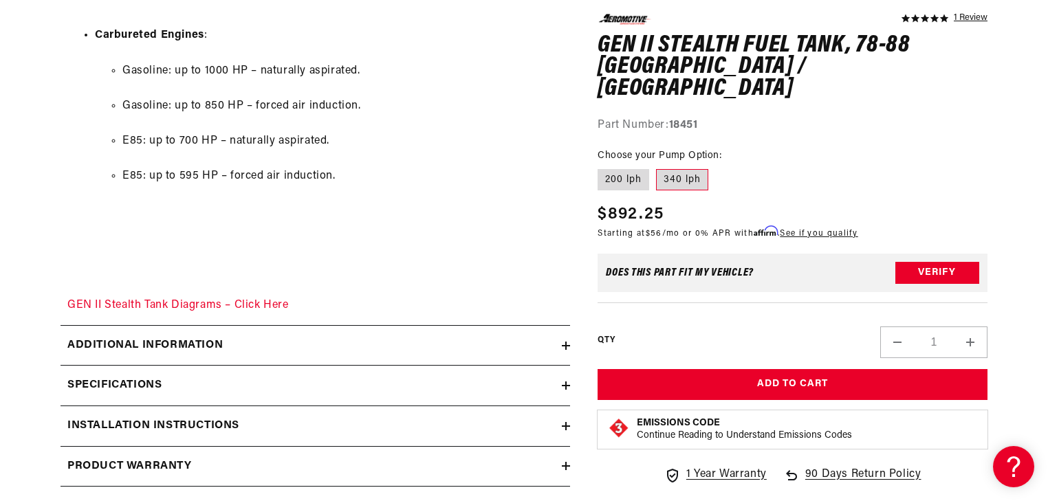
scroll to position [2036, 0]
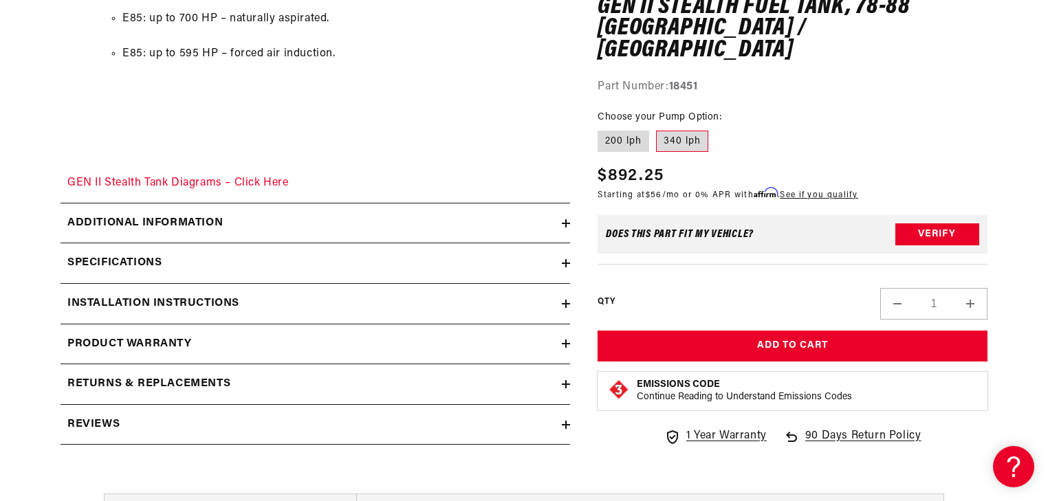
click at [568, 306] on icon at bounding box center [566, 304] width 8 height 8
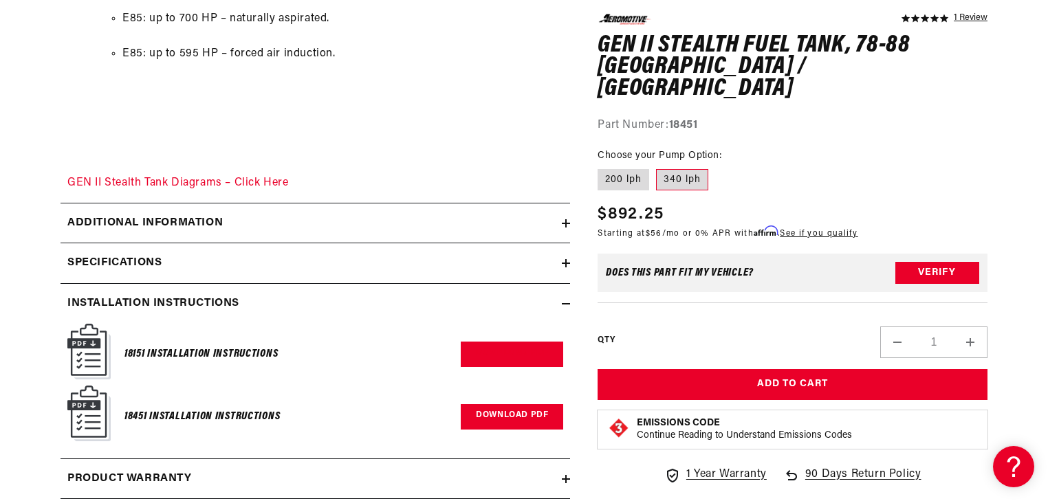
click at [512, 416] on link "Download PDF" at bounding box center [512, 417] width 103 height 25
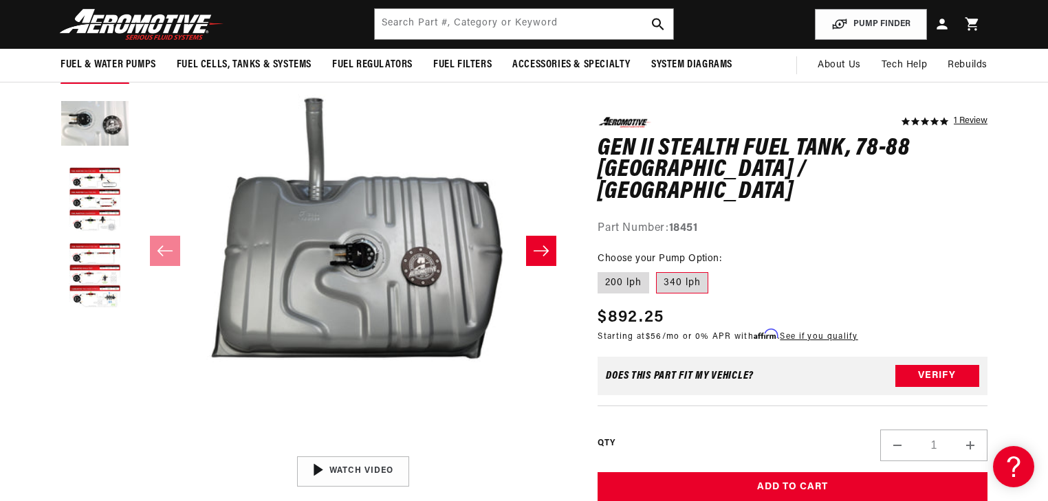
scroll to position [165, 0]
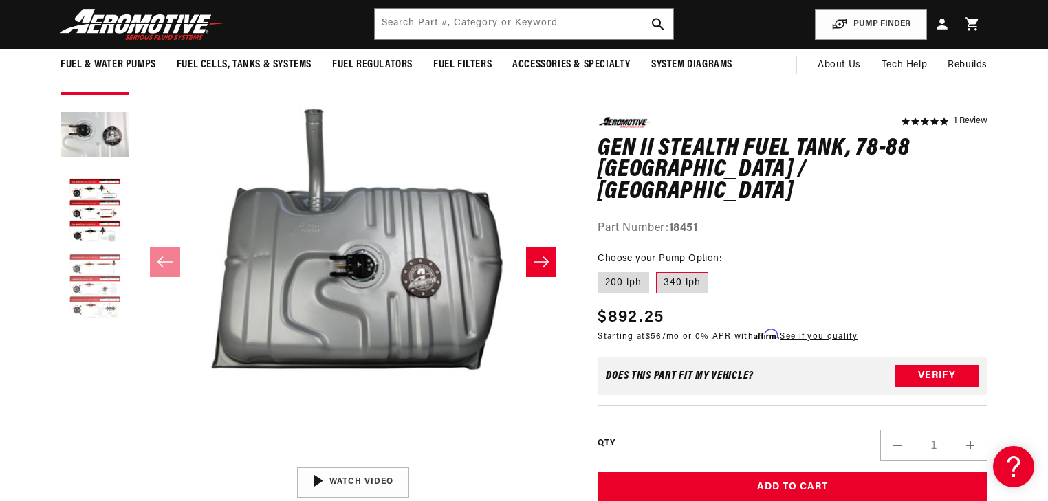
click at [86, 282] on button "Load image 4 in gallery view" at bounding box center [95, 287] width 69 height 69
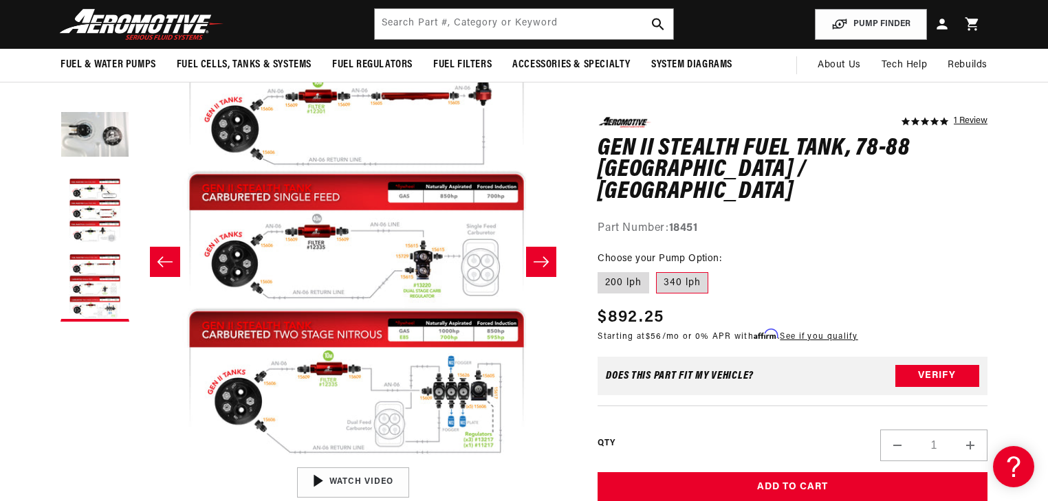
scroll to position [0, 1303]
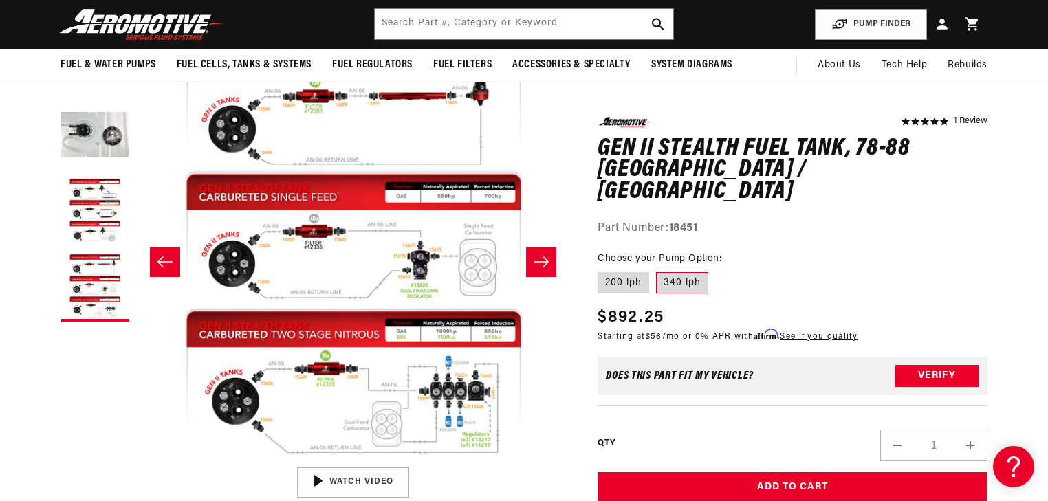
click at [136, 461] on button "Open media 4 in modal" at bounding box center [136, 461] width 0 height 0
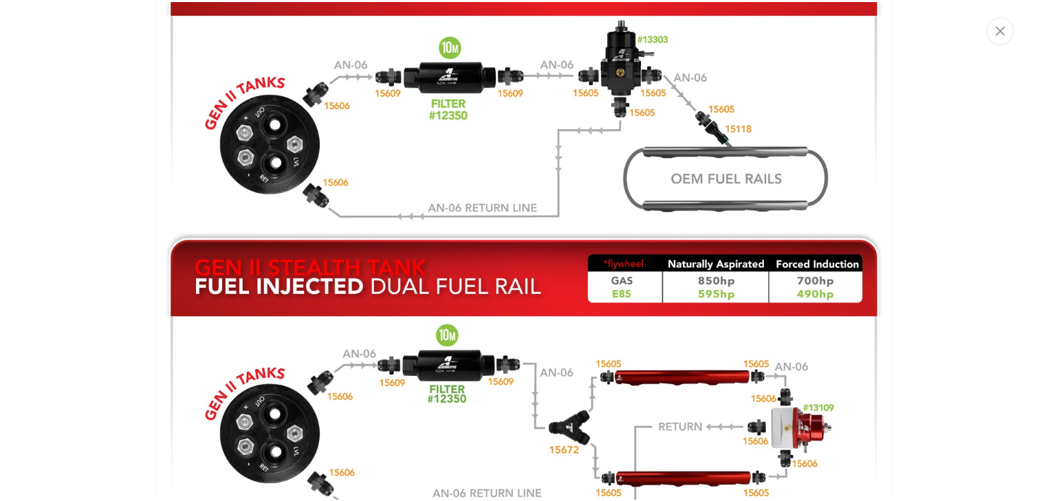
scroll to position [1297, 0]
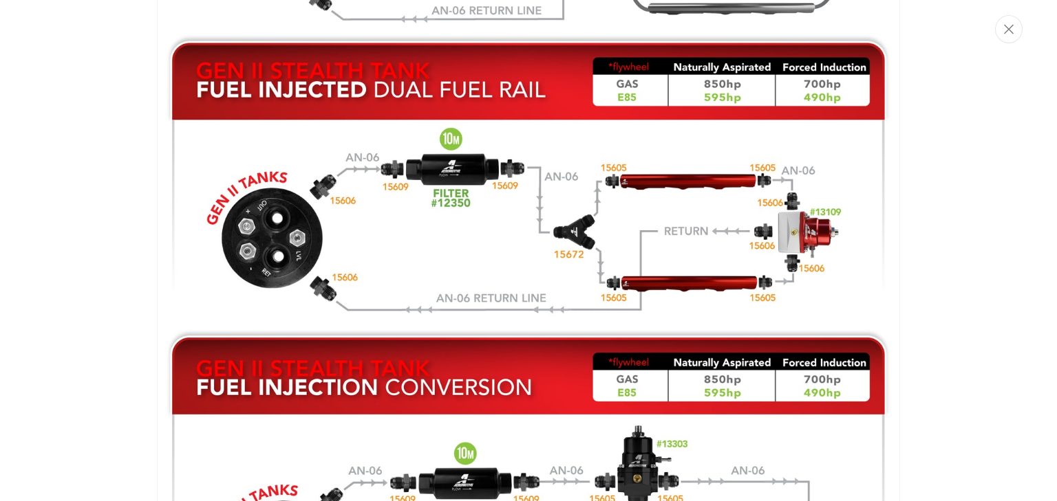
click at [418, 237] on img "Media gallery" at bounding box center [528, 193] width 743 height 928
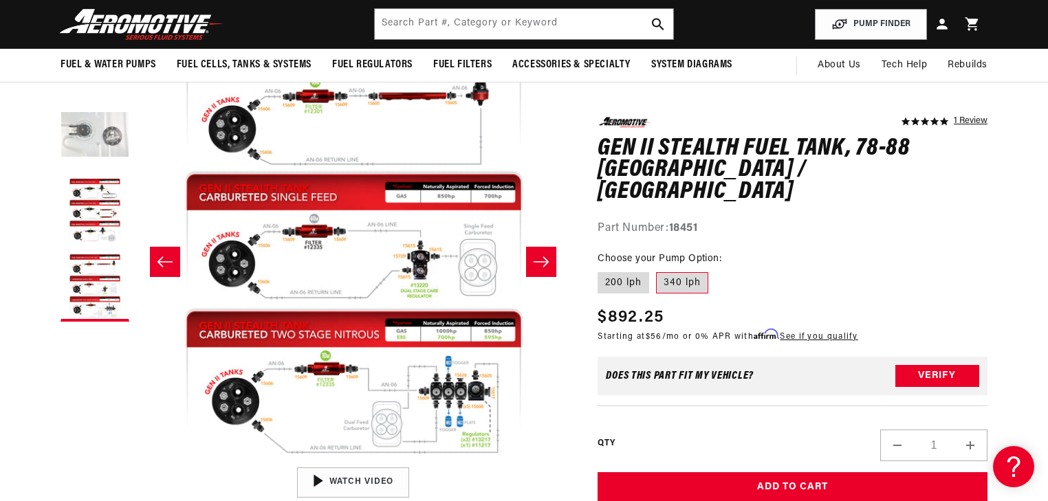
click at [108, 134] on button "Load image 2 in gallery view" at bounding box center [95, 136] width 69 height 69
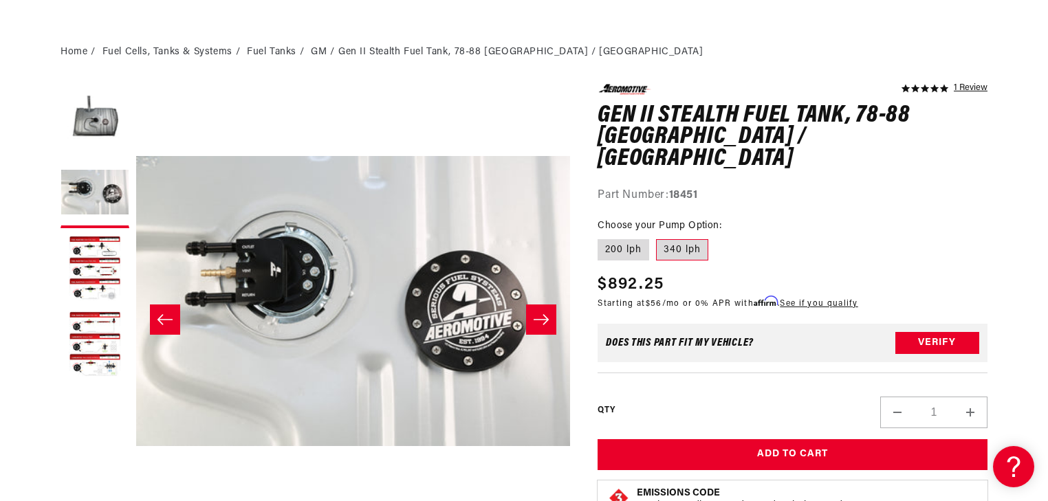
scroll to position [110, 0]
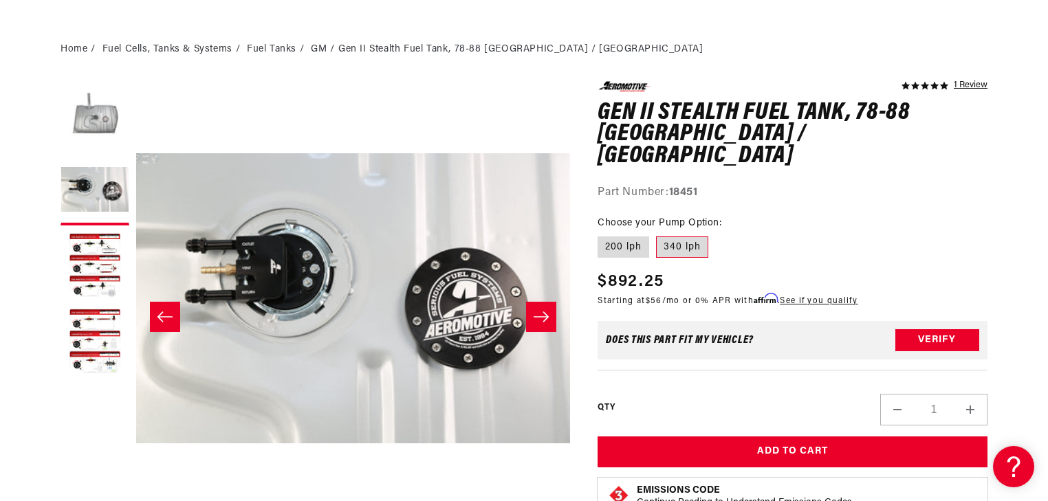
click at [85, 127] on button "Load image 1 in gallery view" at bounding box center [95, 115] width 69 height 69
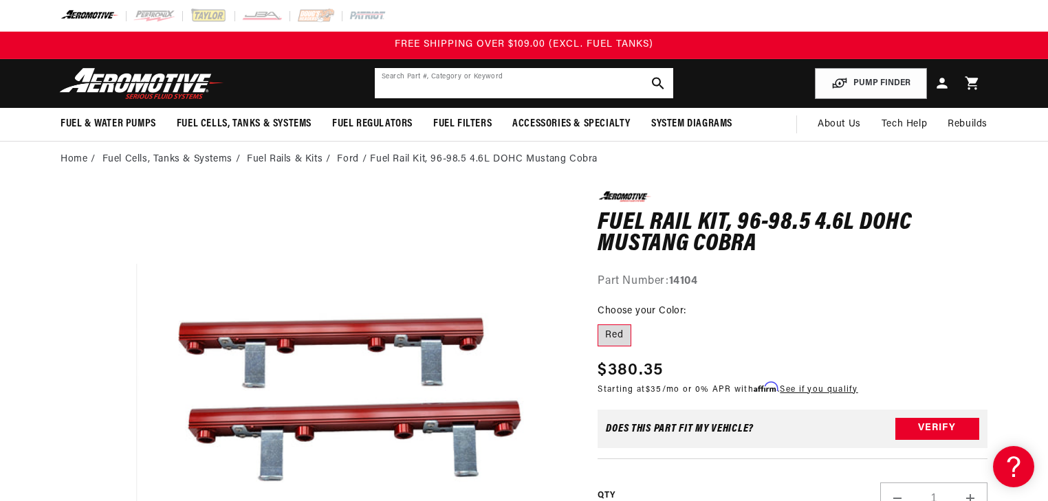
click at [515, 79] on input "text" at bounding box center [524, 83] width 299 height 30
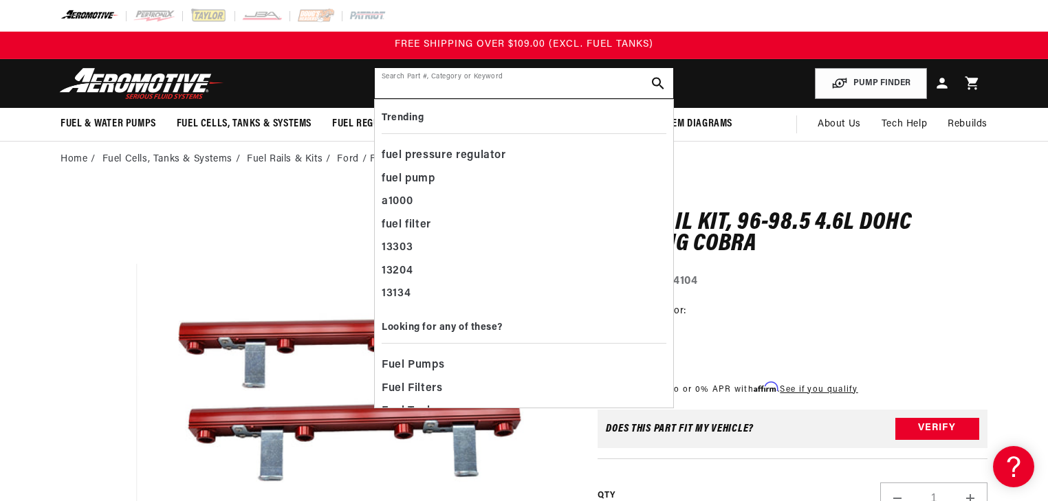
click at [484, 87] on input "text" at bounding box center [524, 83] width 299 height 30
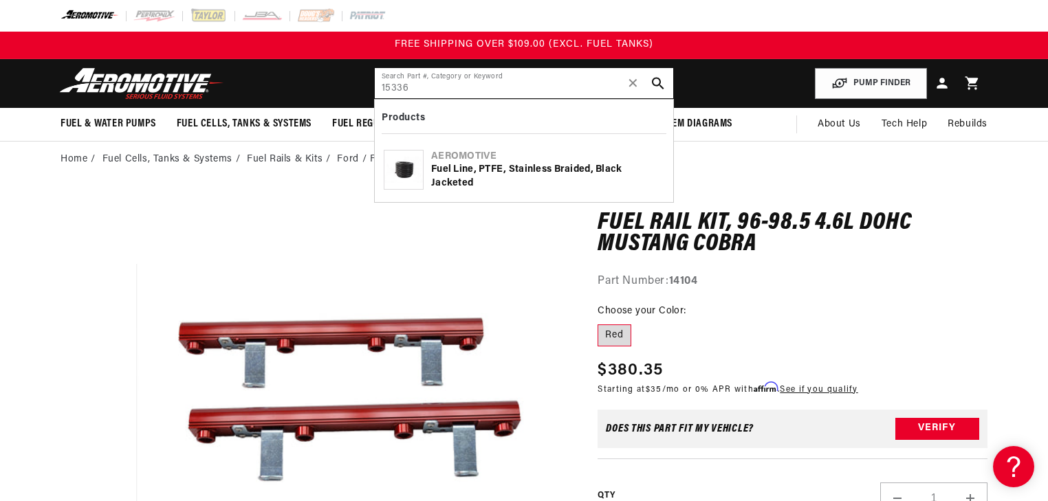
type input "15336"
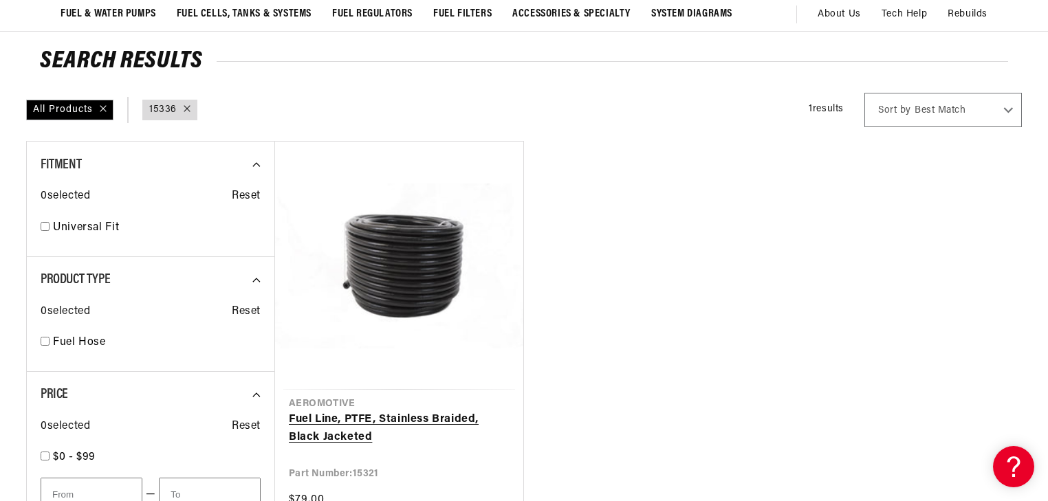
click at [338, 411] on link "Fuel Line, PTFE, Stainless Braided, Black Jacketed" at bounding box center [399, 428] width 221 height 35
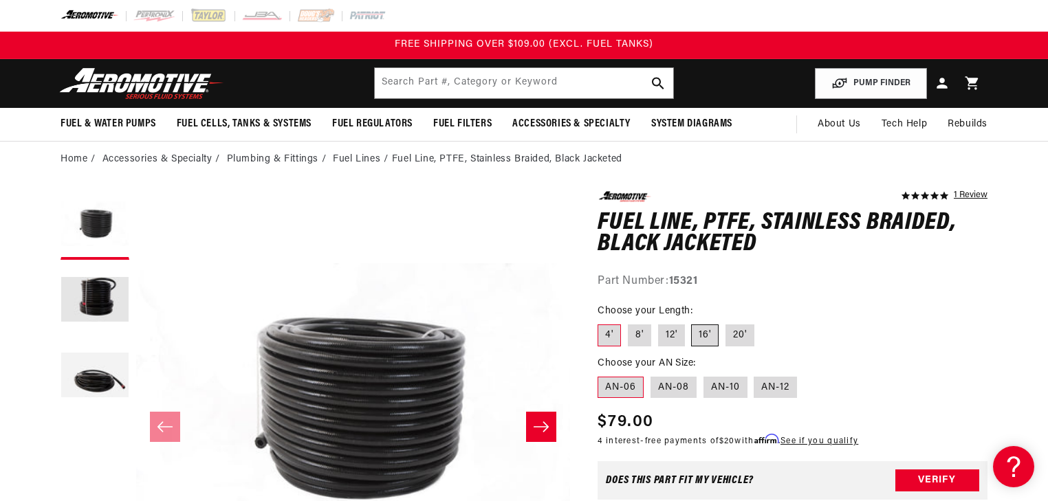
click at [702, 338] on label "16'" at bounding box center [705, 336] width 28 height 22
click at [693, 323] on input "16'" at bounding box center [692, 322] width 1 height 1
radio input "true"
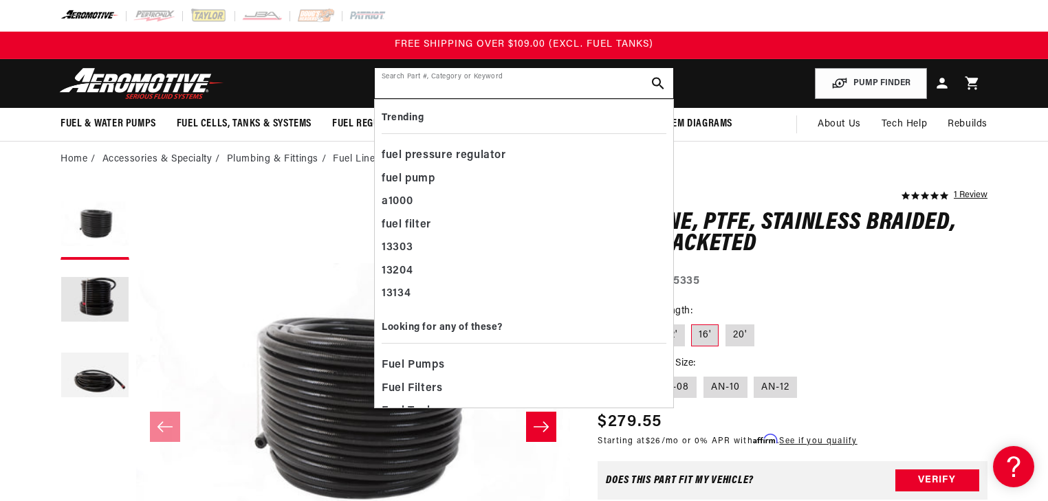
click at [565, 85] on input "text" at bounding box center [524, 83] width 299 height 30
click at [597, 88] on input "text" at bounding box center [524, 83] width 299 height 30
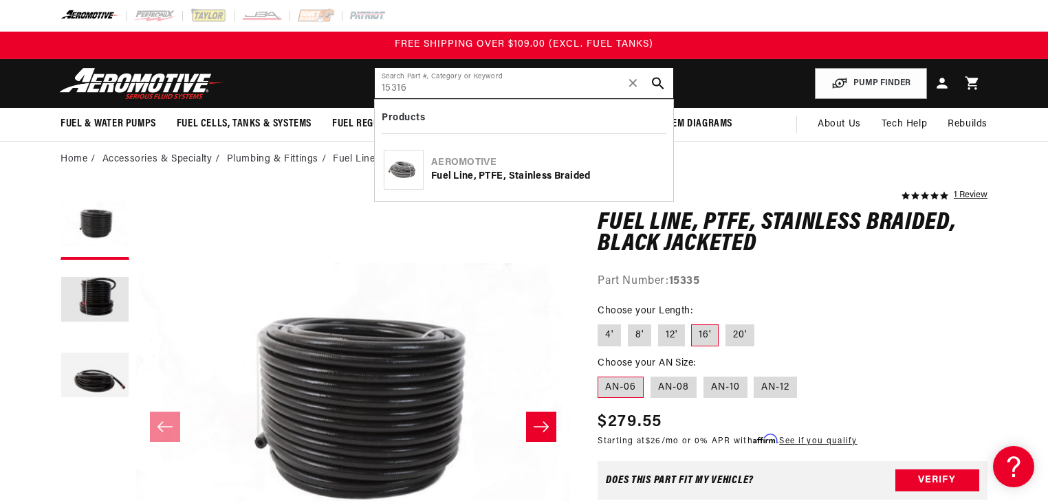
type input "15316"
click at [537, 169] on div "Aeromotive" at bounding box center [547, 163] width 233 height 14
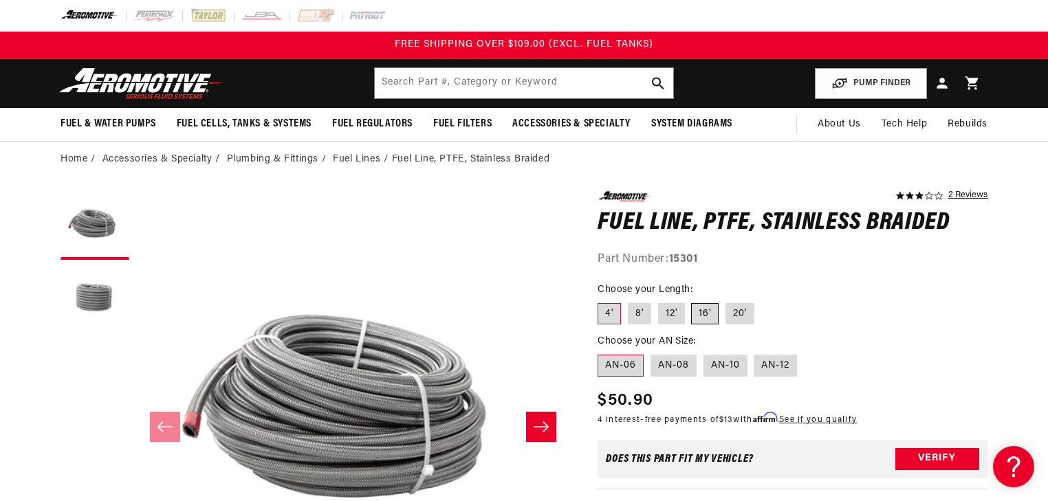
click at [702, 316] on label "16'" at bounding box center [705, 314] width 28 height 22
click at [693, 301] on input "16'" at bounding box center [692, 301] width 1 height 1
radio input "true"
